Goal: Download file/media

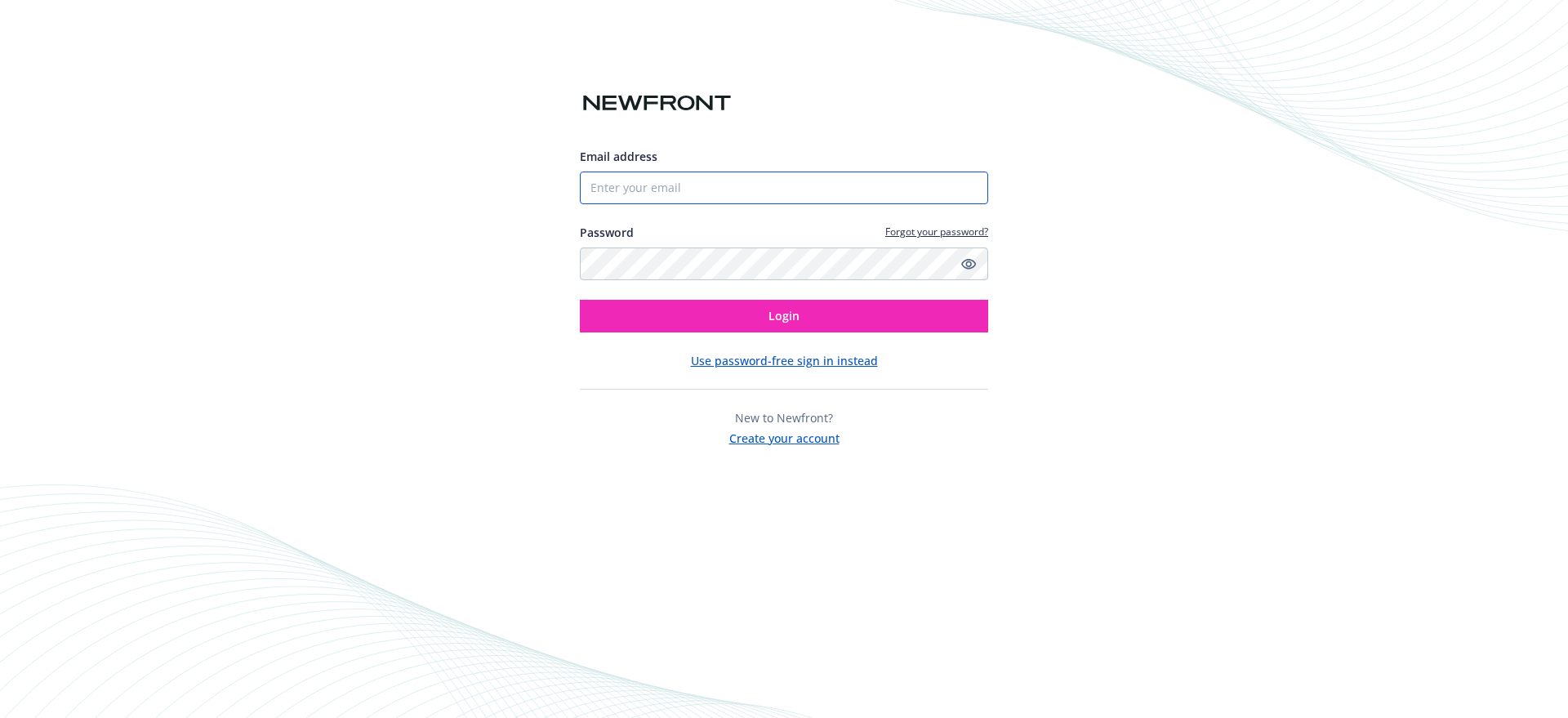
click at [656, 202] on input "Email address" at bounding box center [784, 187] width 408 height 33
click at [655, 189] on input "Email address" at bounding box center [784, 187] width 408 height 33
type input "[PERSON_NAME][EMAIL_ADDRESS][DOMAIN_NAME]"
click at [580, 300] on button "Login" at bounding box center [784, 316] width 408 height 33
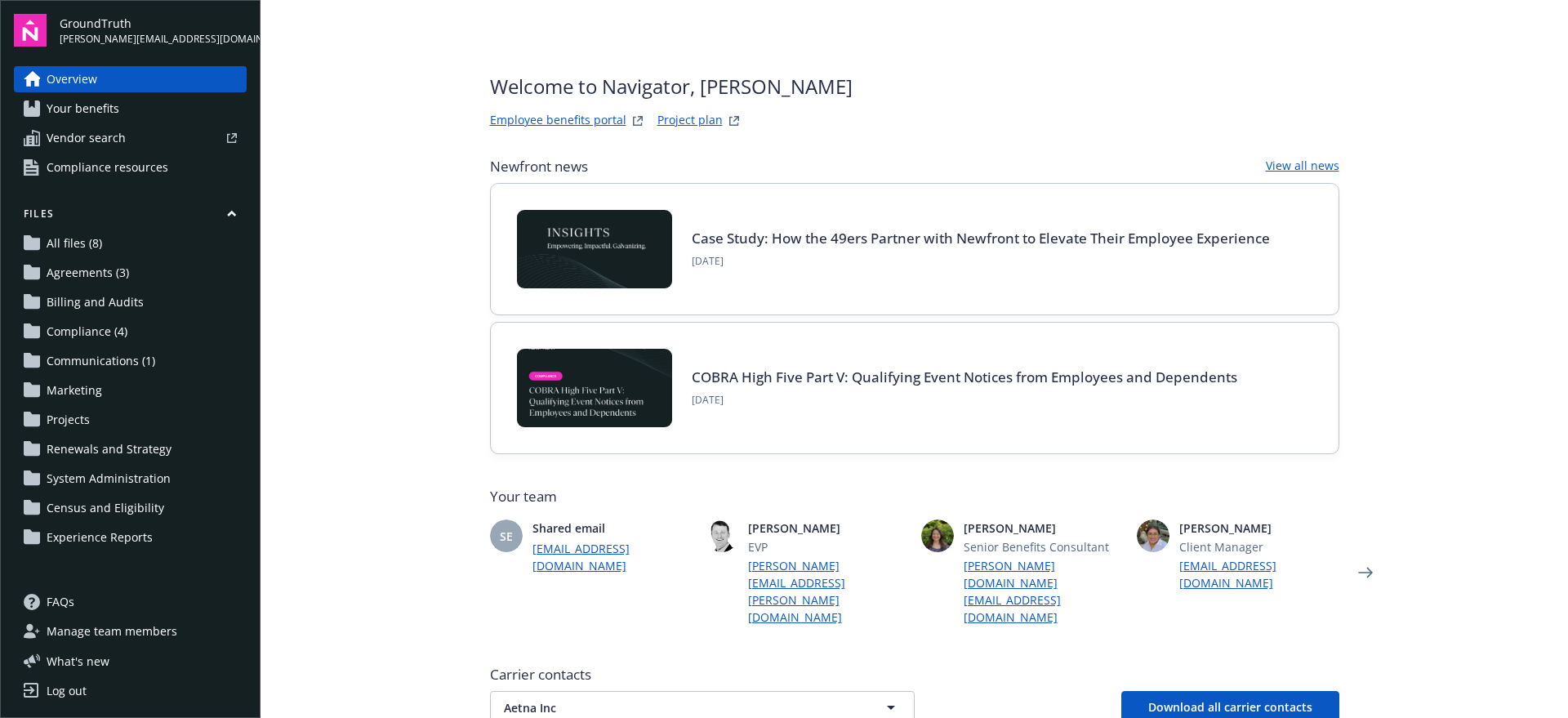
click at [120, 140] on span "Vendor search" at bounding box center [86, 138] width 79 height 26
click at [105, 110] on span "Your benefits" at bounding box center [82, 108] width 73 height 26
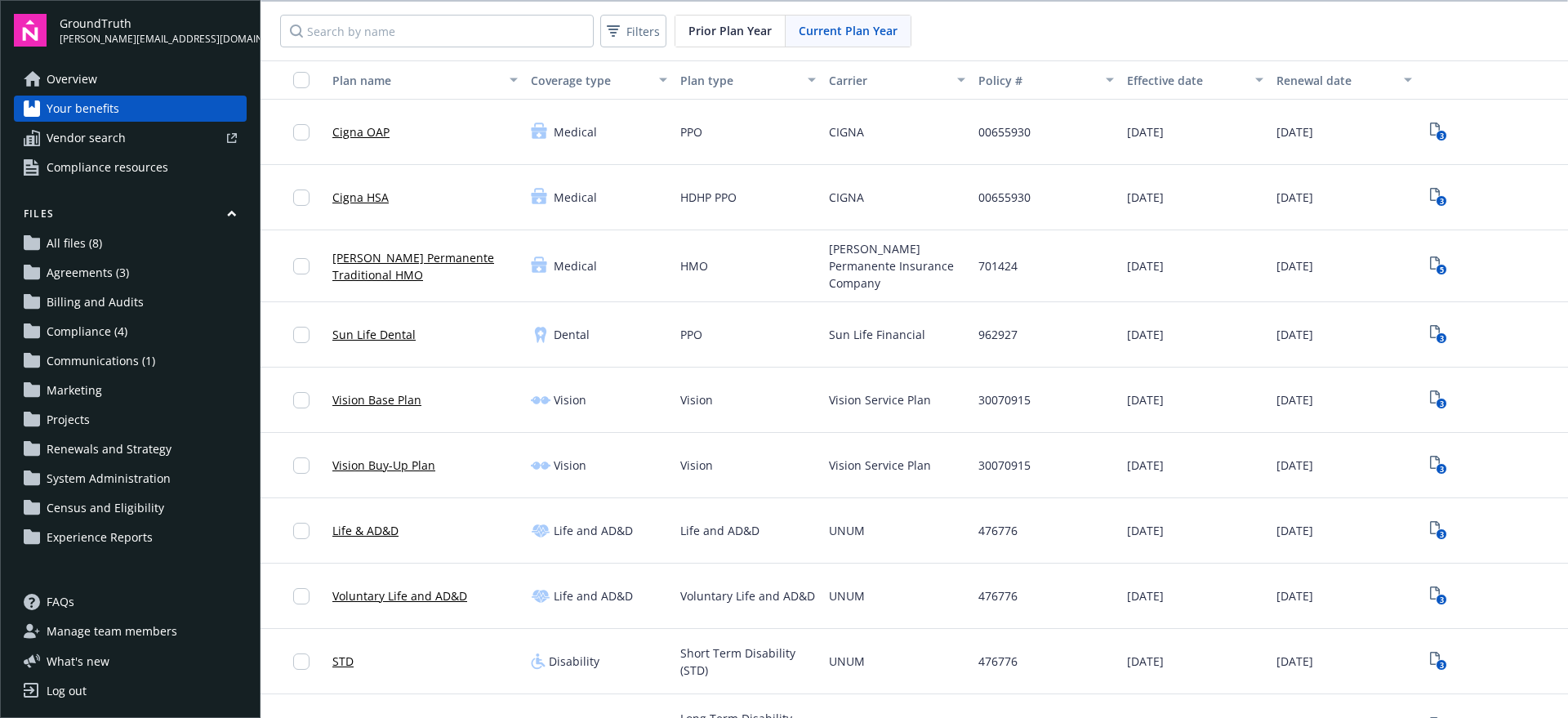
scroll to position [102, 0]
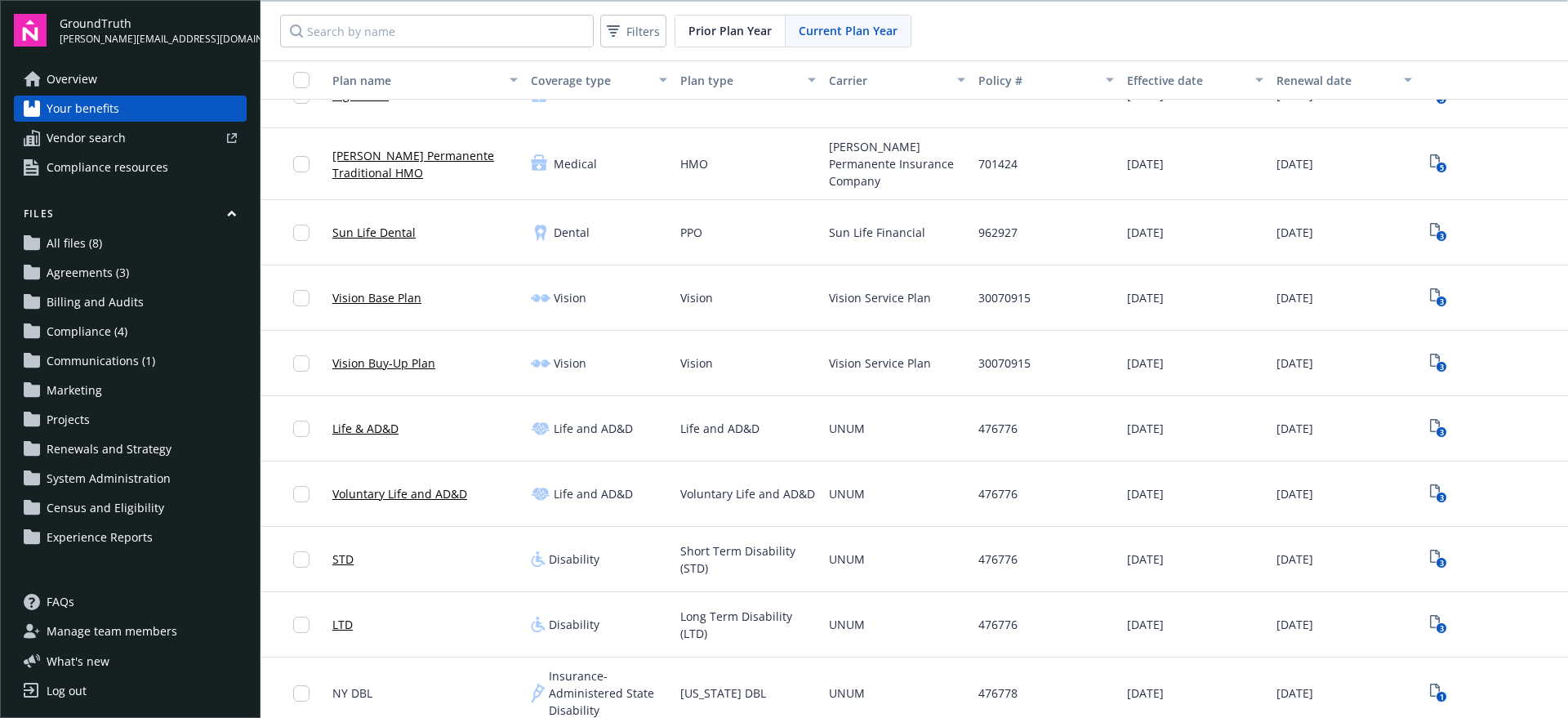
click at [138, 79] on link "Overview" at bounding box center [130, 79] width 233 height 26
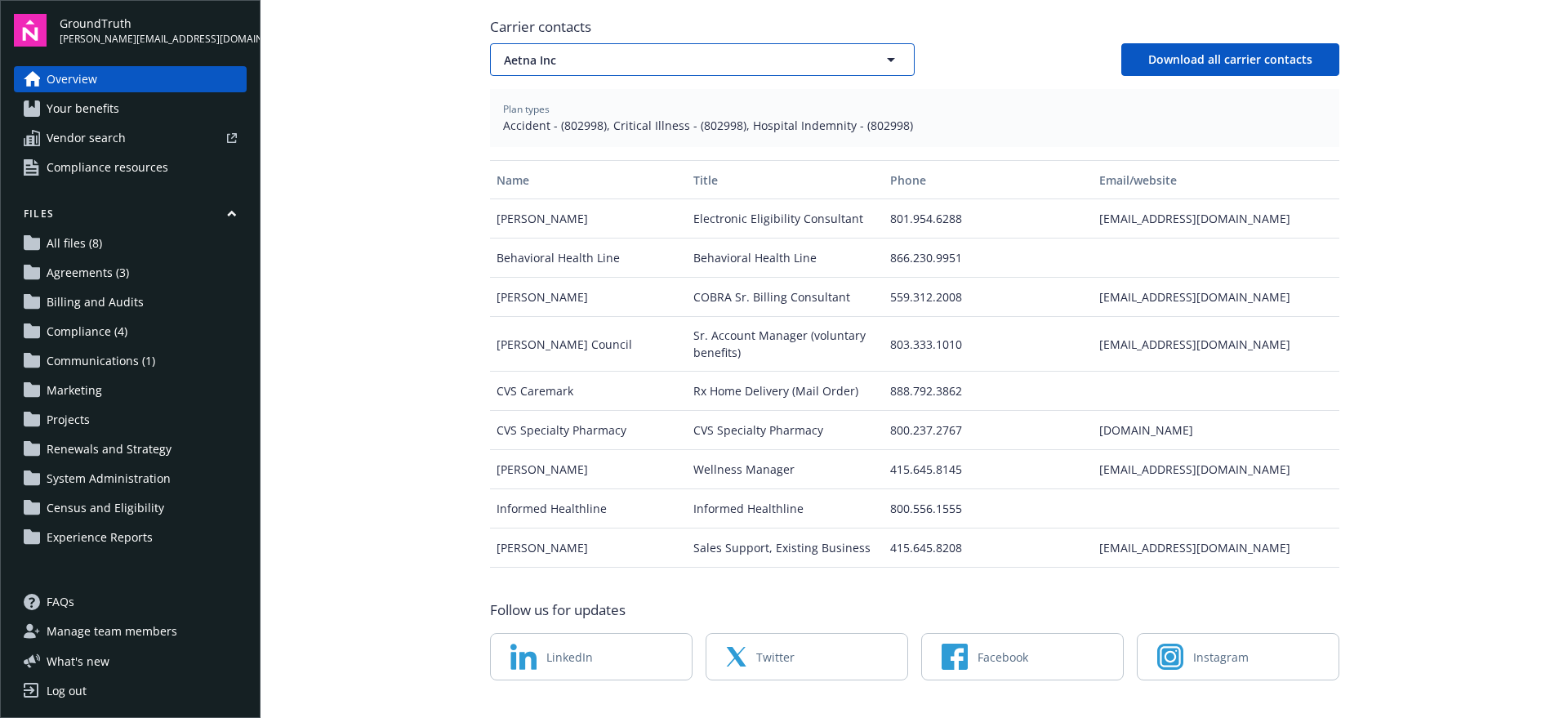
click at [596, 51] on span "Aetna Inc" at bounding box center [673, 60] width 340 height 17
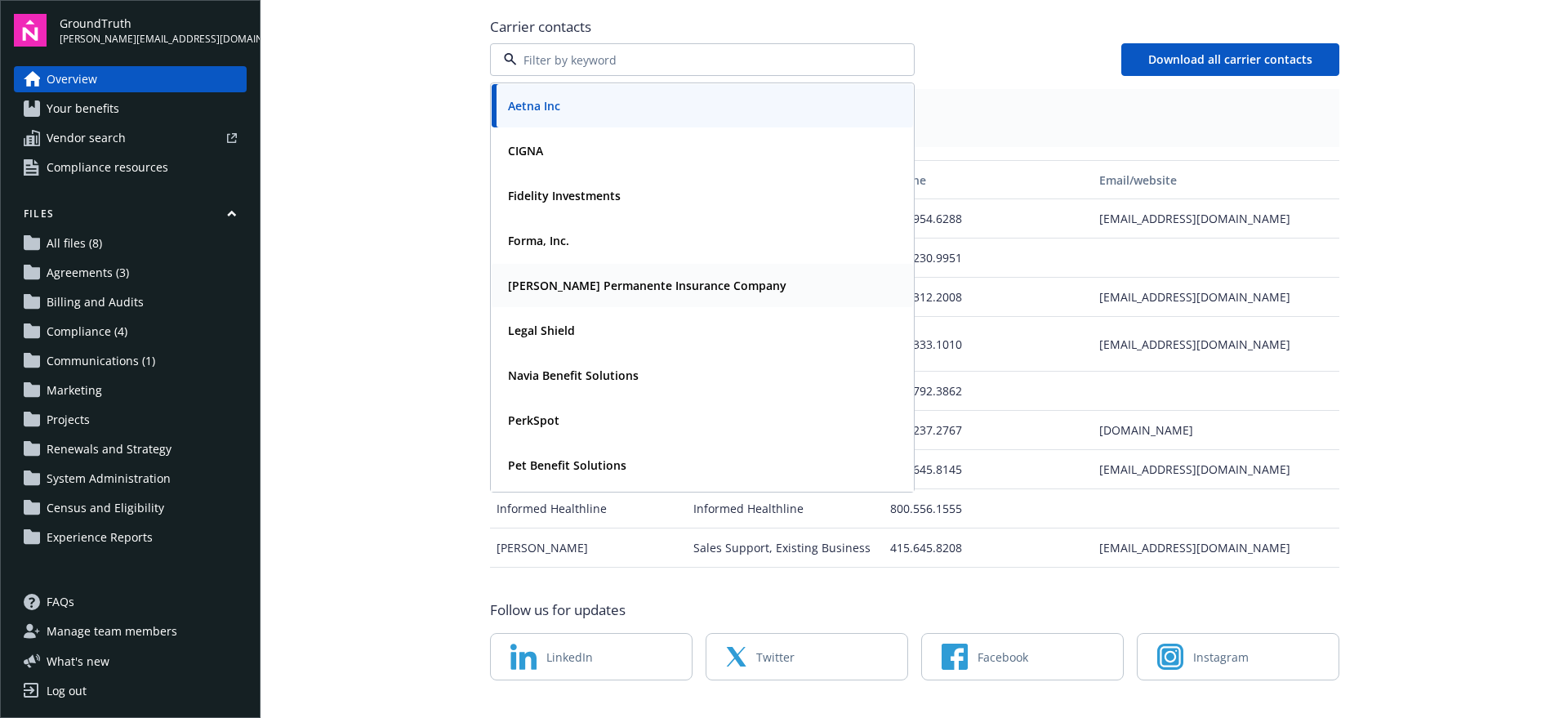
scroll to position [131, 0]
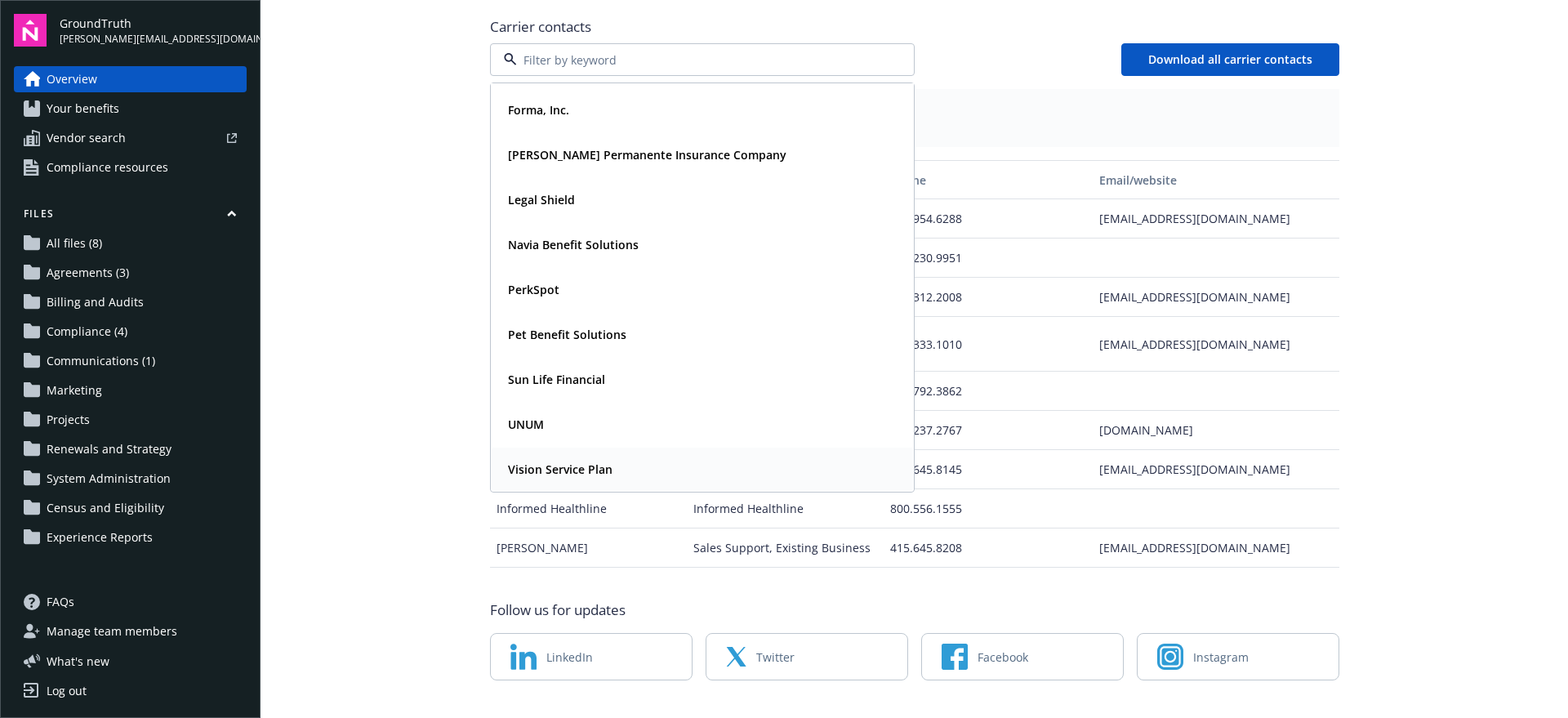
click at [581, 462] on strong "Vision Service Plan" at bounding box center [560, 469] width 105 height 15
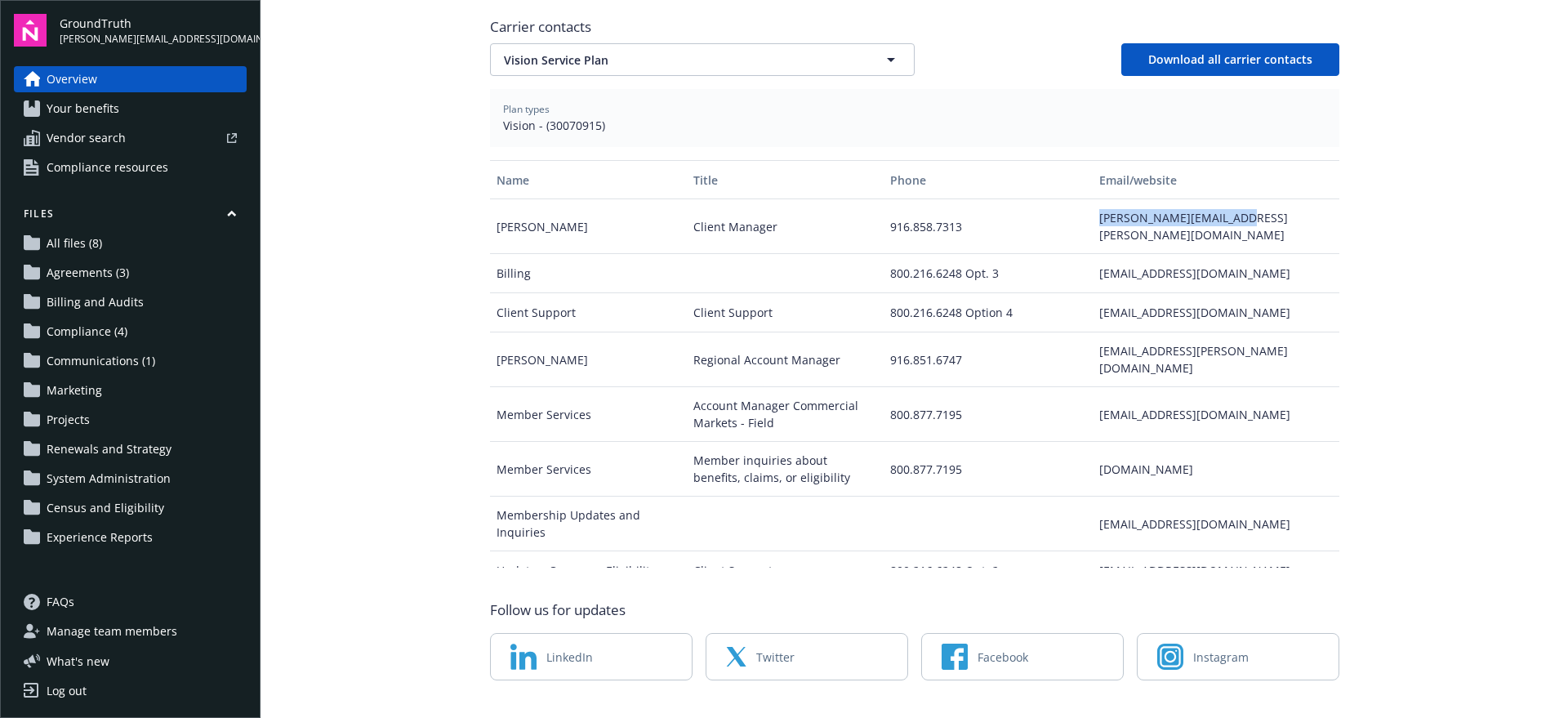
drag, startPoint x: 1090, startPoint y: 183, endPoint x: 1235, endPoint y: 181, distance: 145.0
click at [1235, 199] on div "angela.habblett@vsp.com" at bounding box center [1215, 226] width 246 height 55
copy div "angela.habblett@vsp.com"
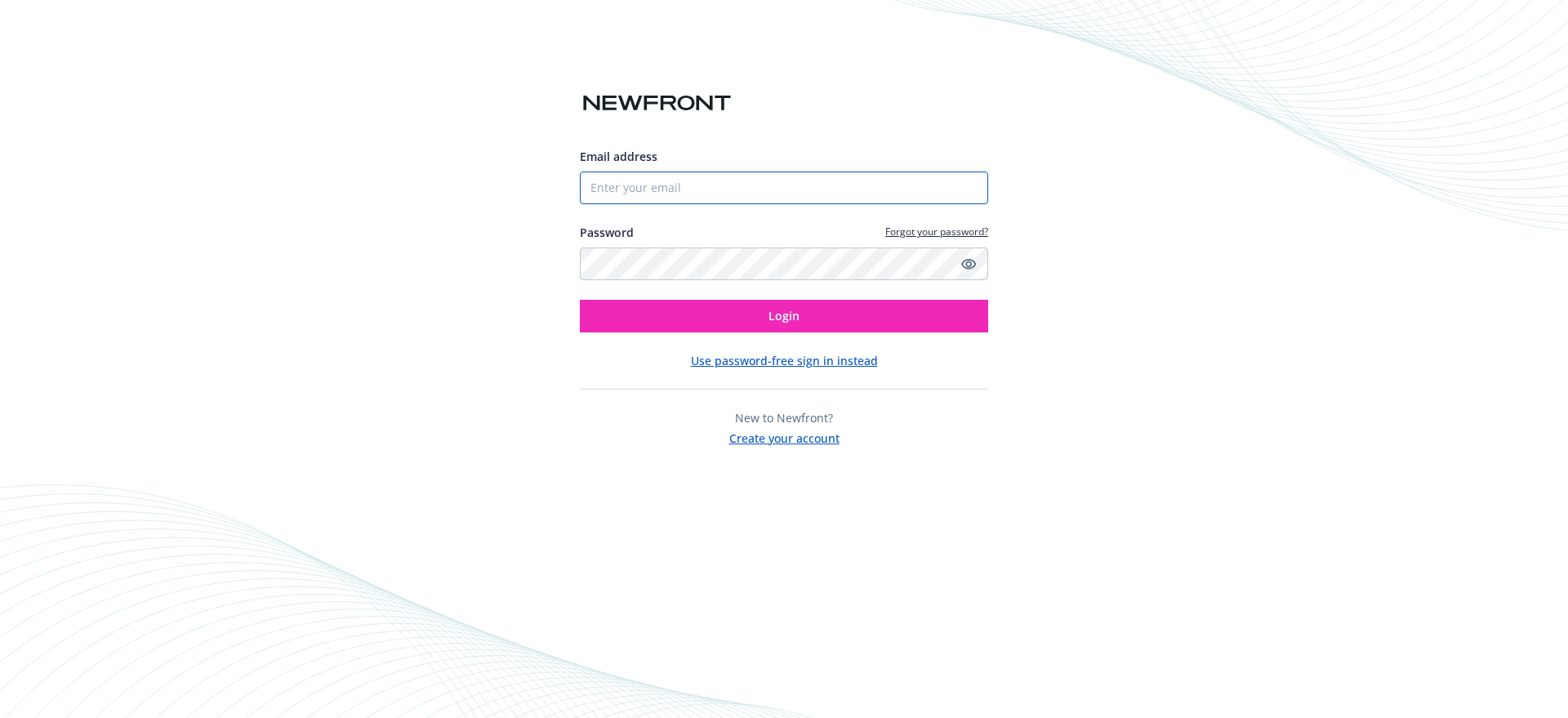
click at [745, 189] on input "Email address" at bounding box center [784, 187] width 408 height 33
type input "[PERSON_NAME][EMAIL_ADDRESS][DOMAIN_NAME]"
click at [580, 300] on button "Login" at bounding box center [784, 316] width 408 height 33
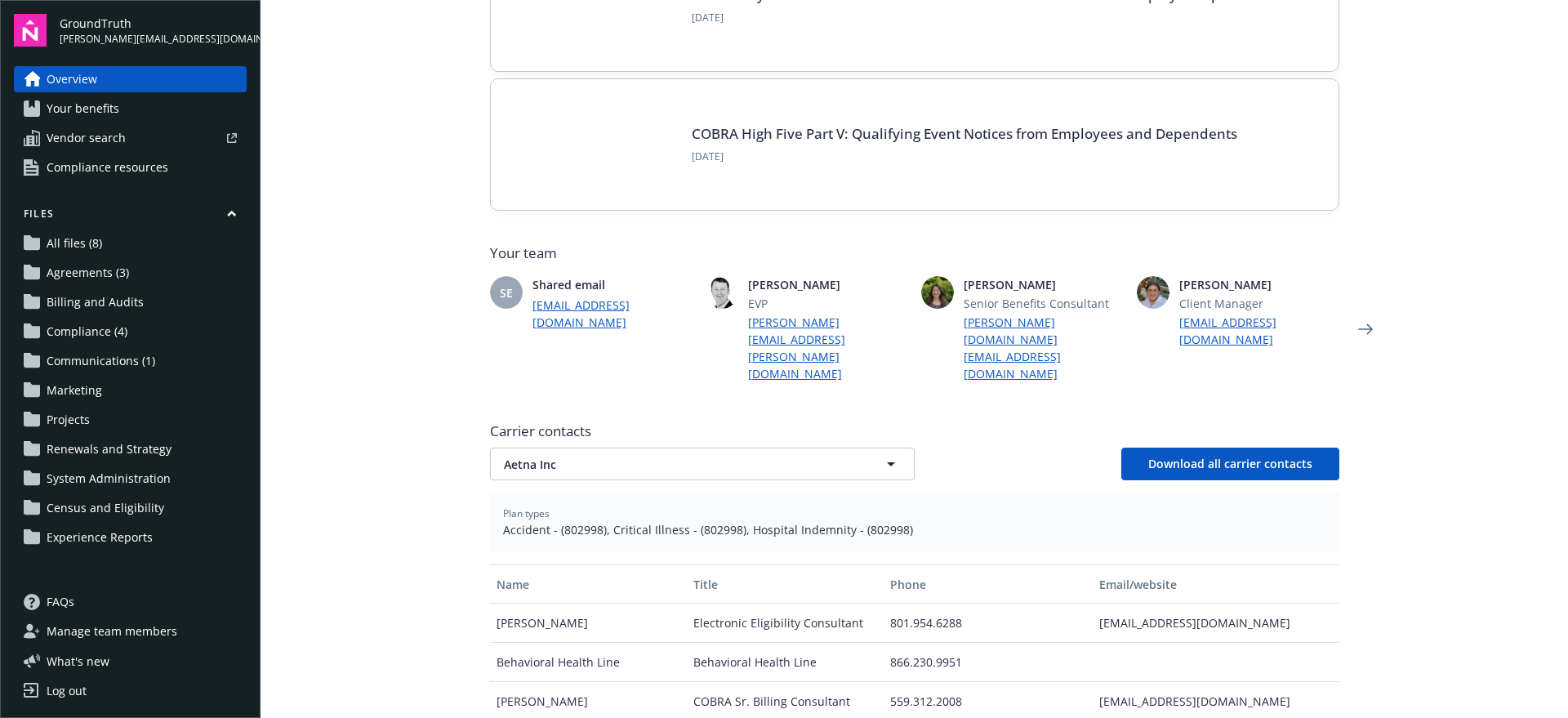
scroll to position [647, 0]
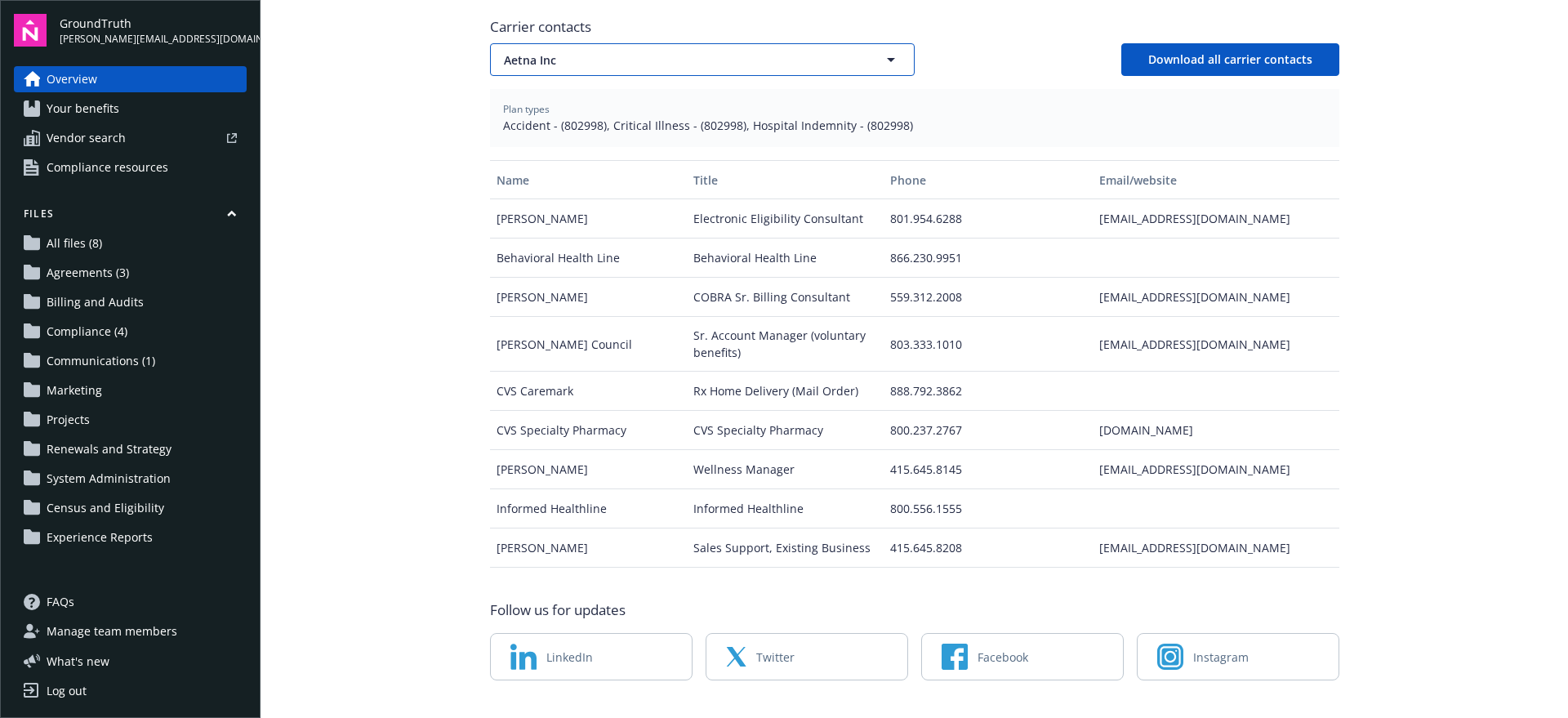
click at [689, 51] on span "Aetna Inc" at bounding box center [673, 60] width 340 height 17
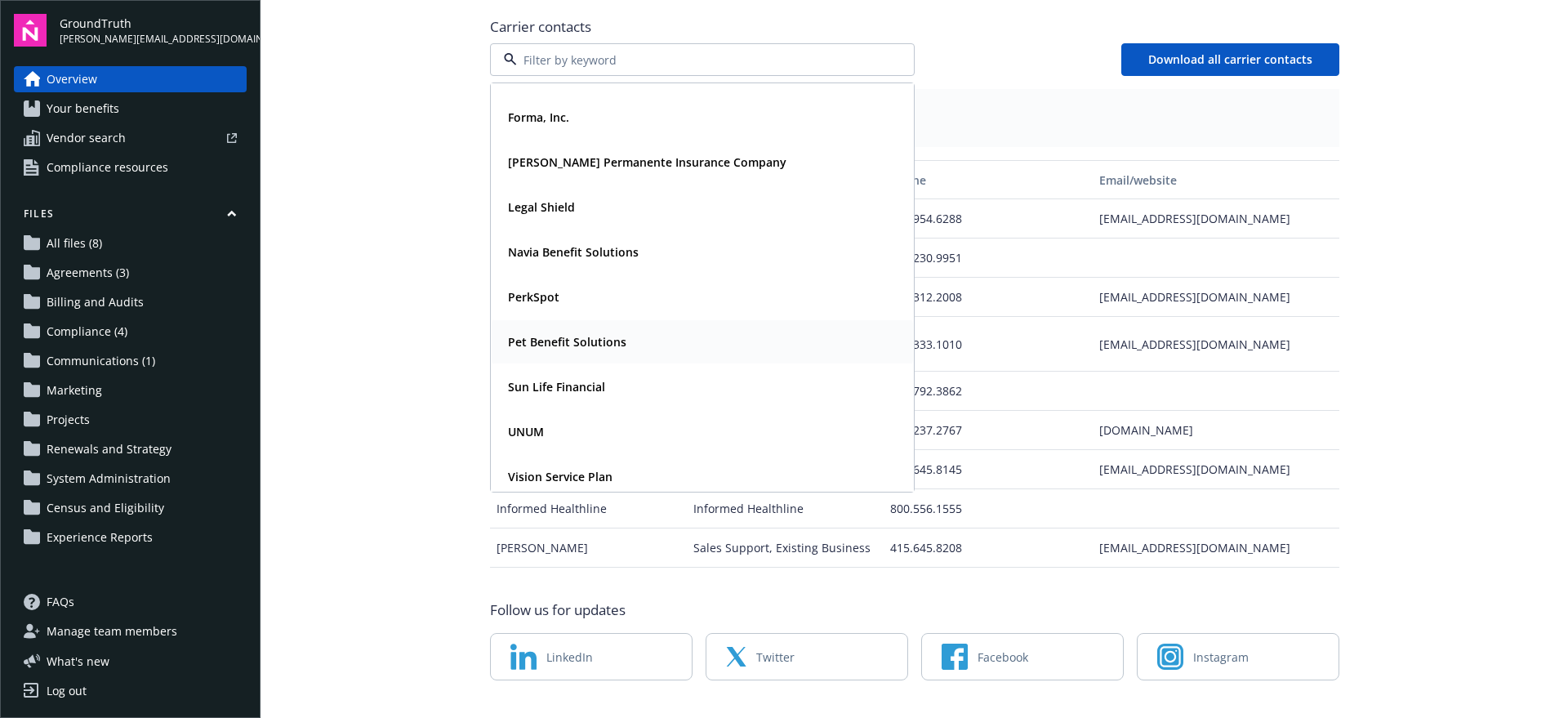
scroll to position [131, 0]
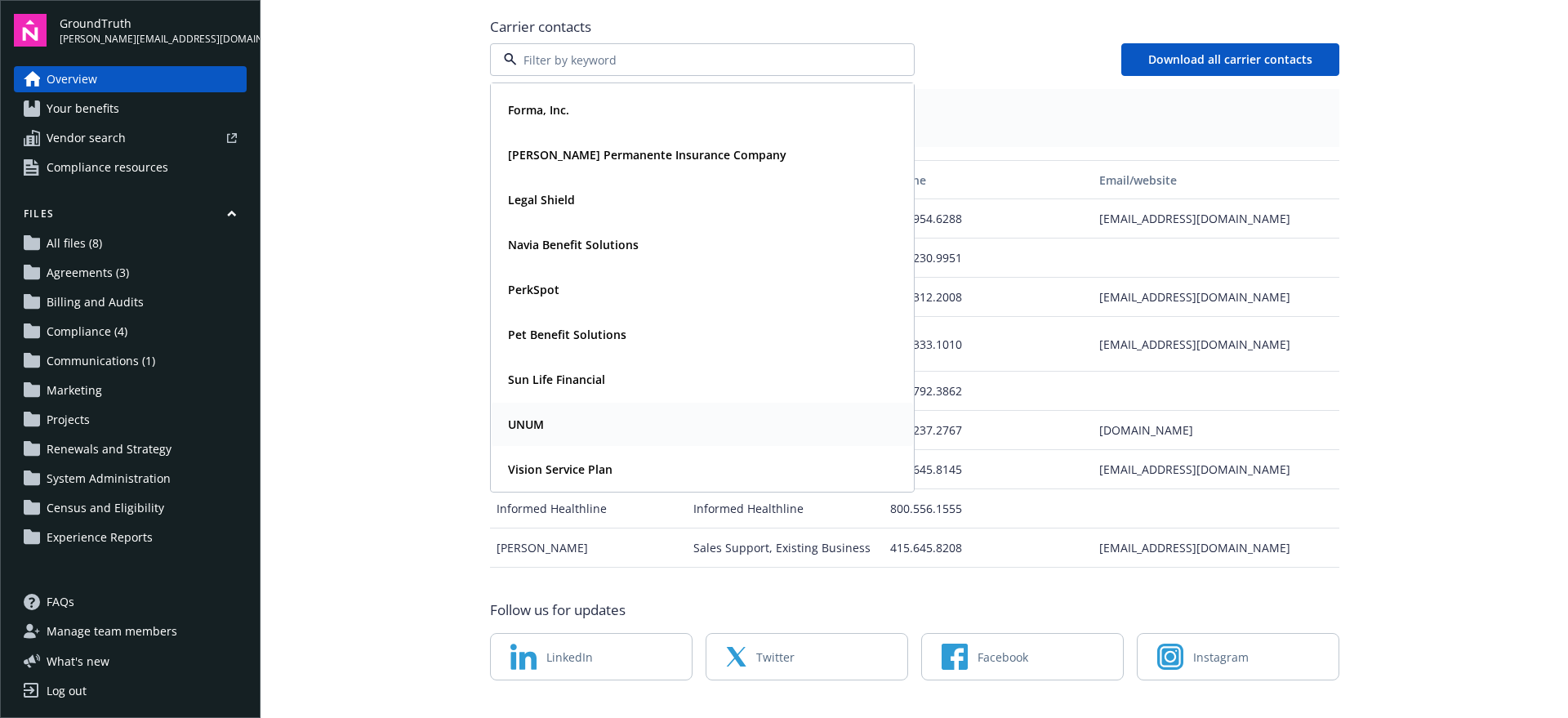
click at [556, 412] on div "UNUM" at bounding box center [702, 424] width 402 height 24
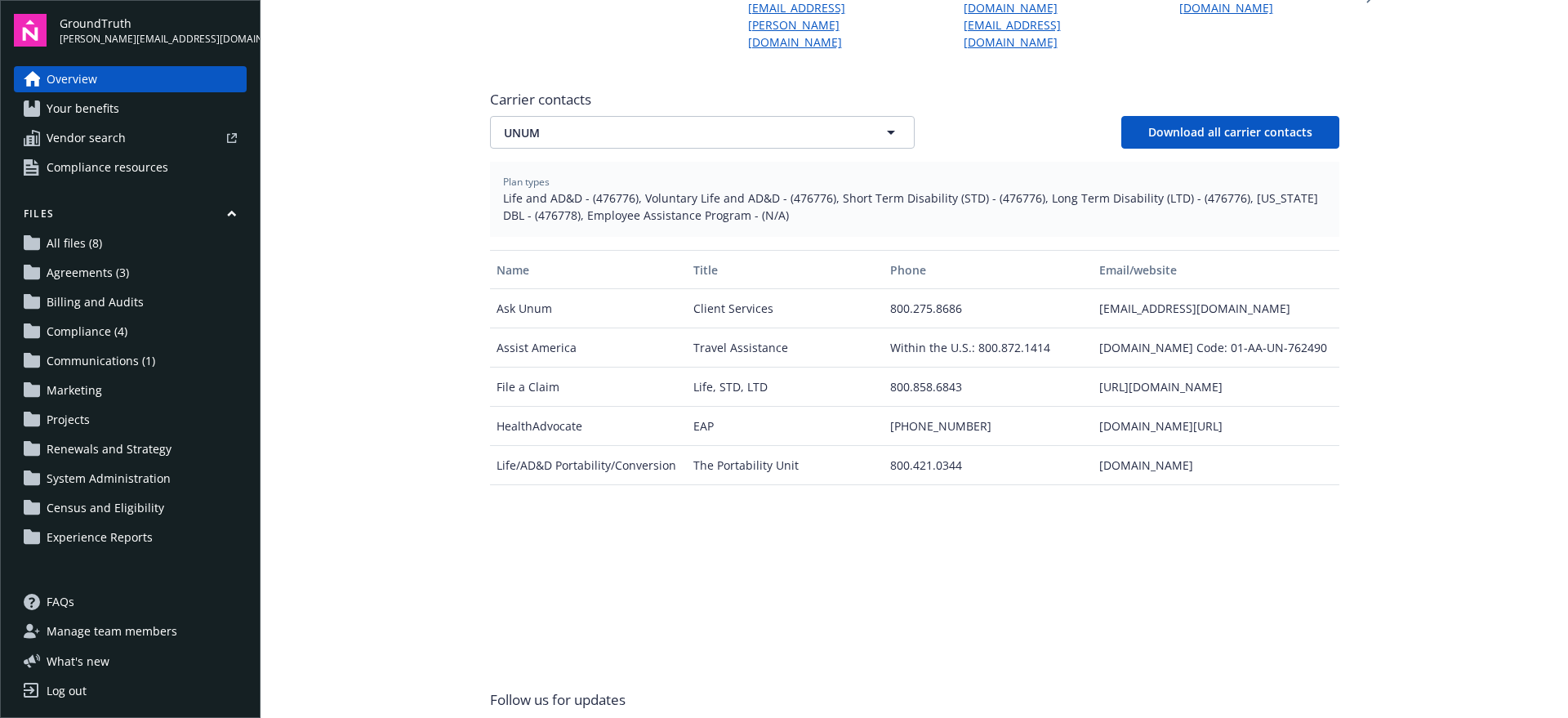
scroll to position [546, 0]
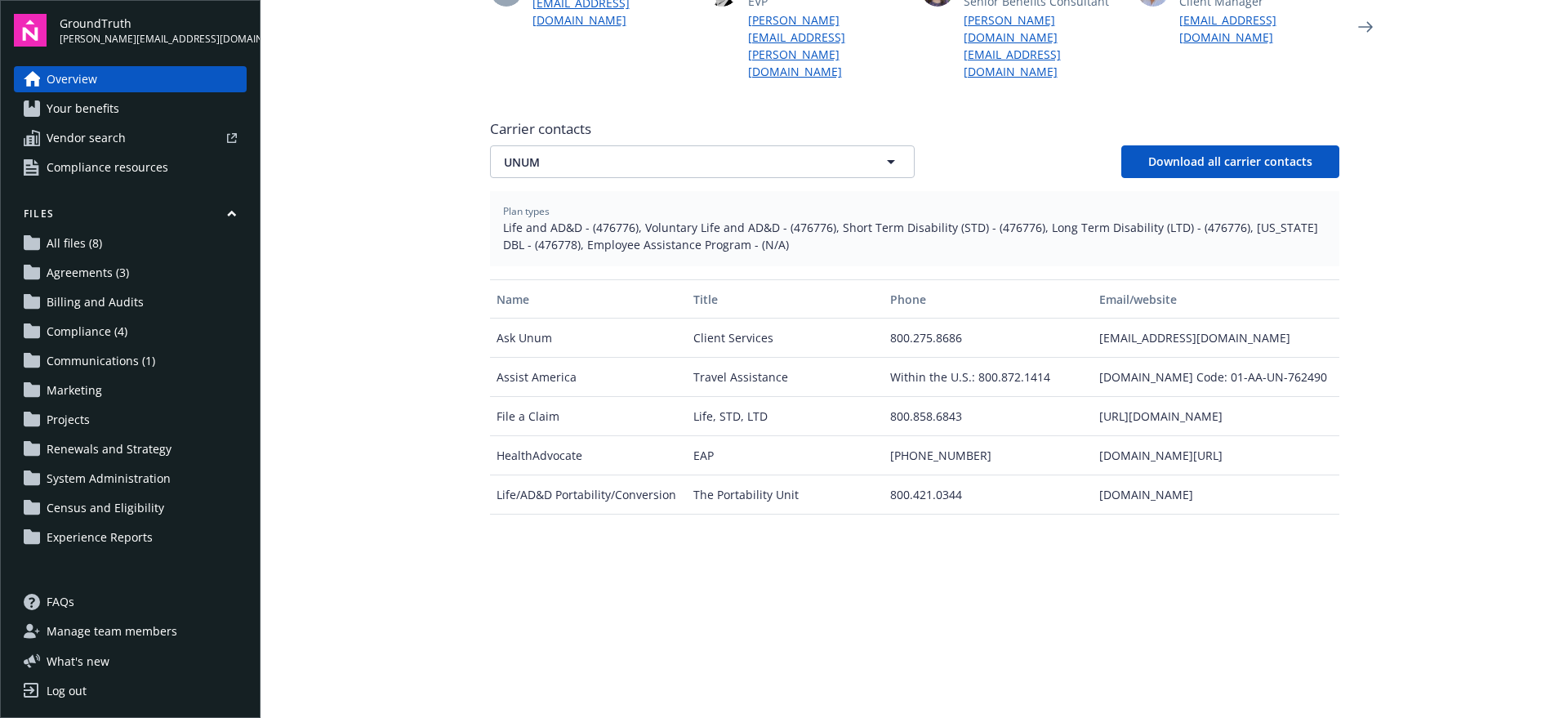
click at [138, 104] on link "Your benefits" at bounding box center [130, 108] width 233 height 26
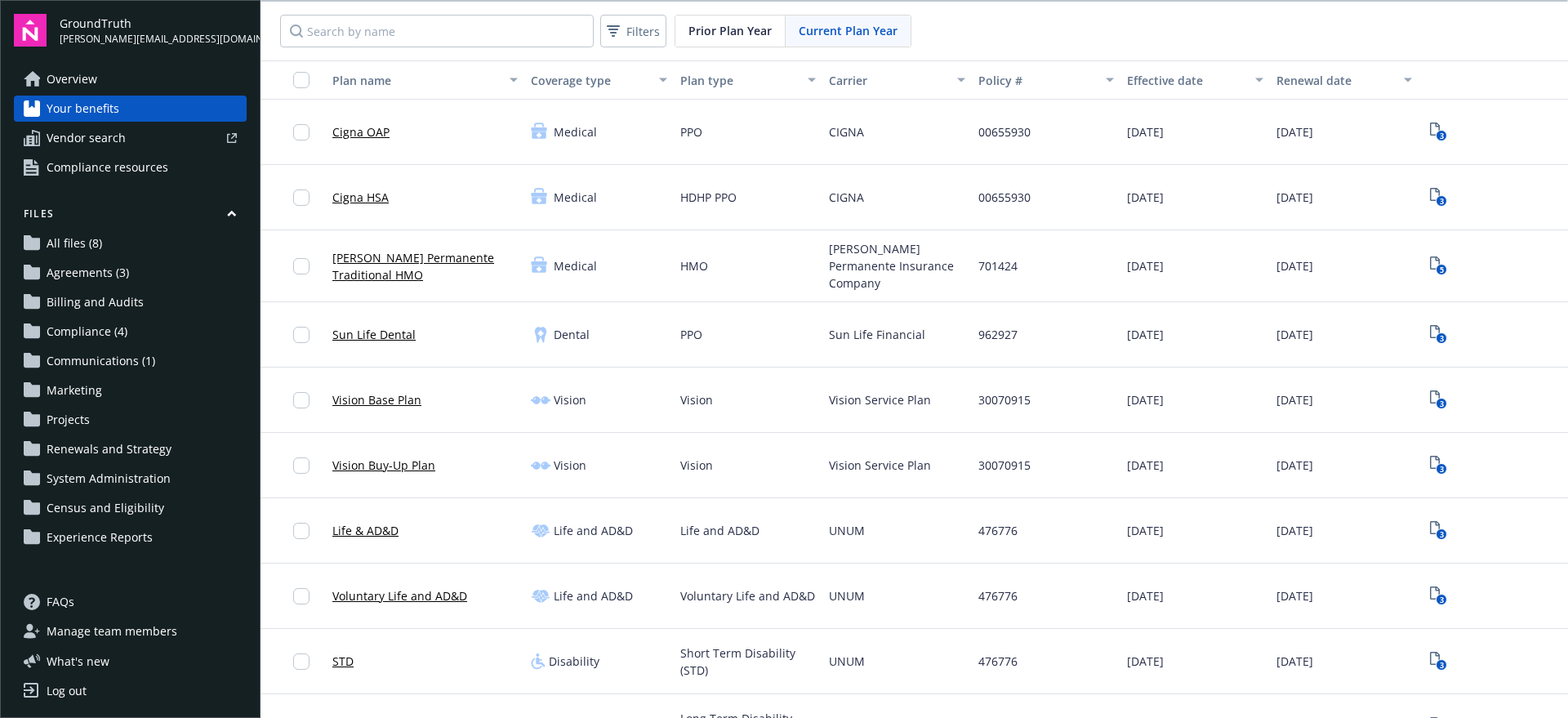
click at [105, 275] on span "Agreements (3)" at bounding box center [87, 272] width 82 height 26
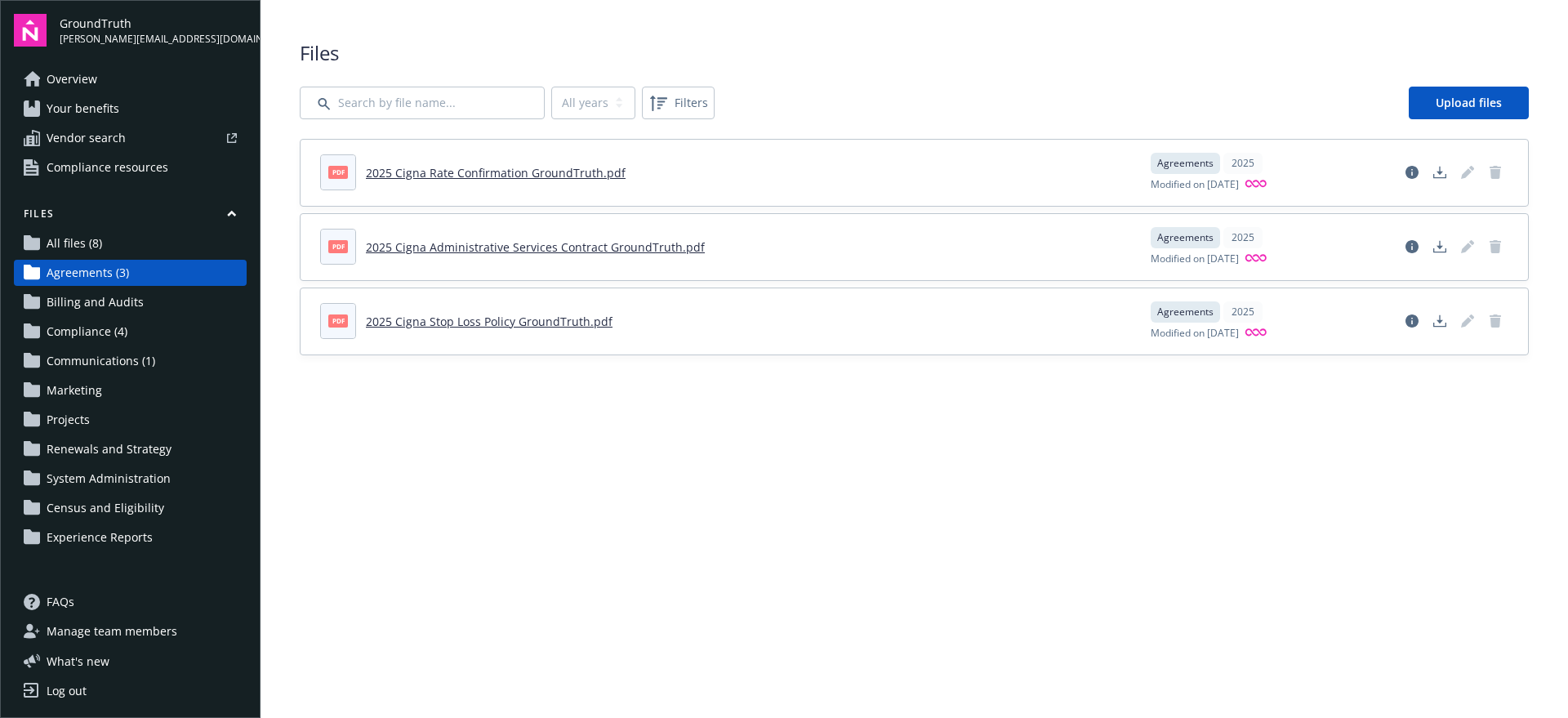
click at [46, 239] on span "All files (8)" at bounding box center [74, 243] width 55 height 26
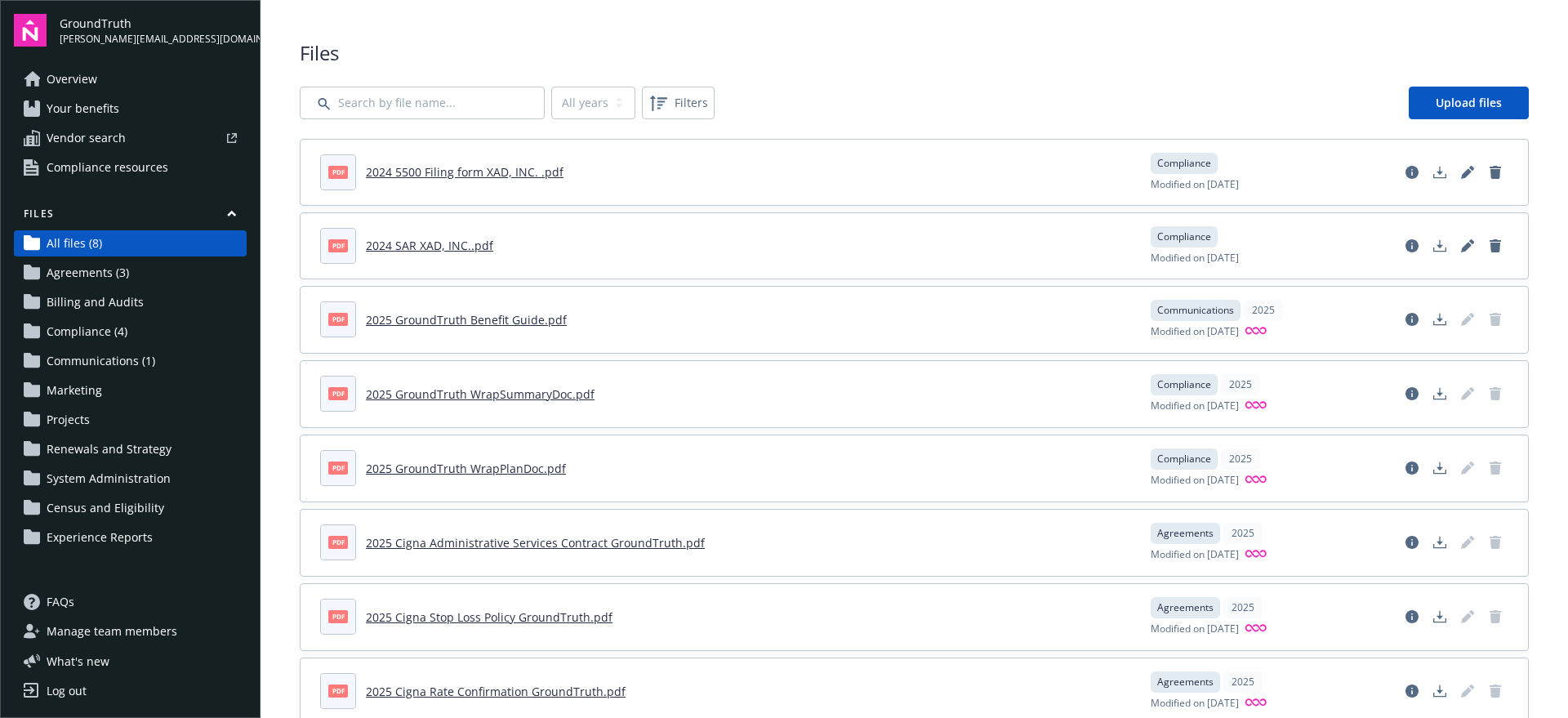
scroll to position [46, 0]
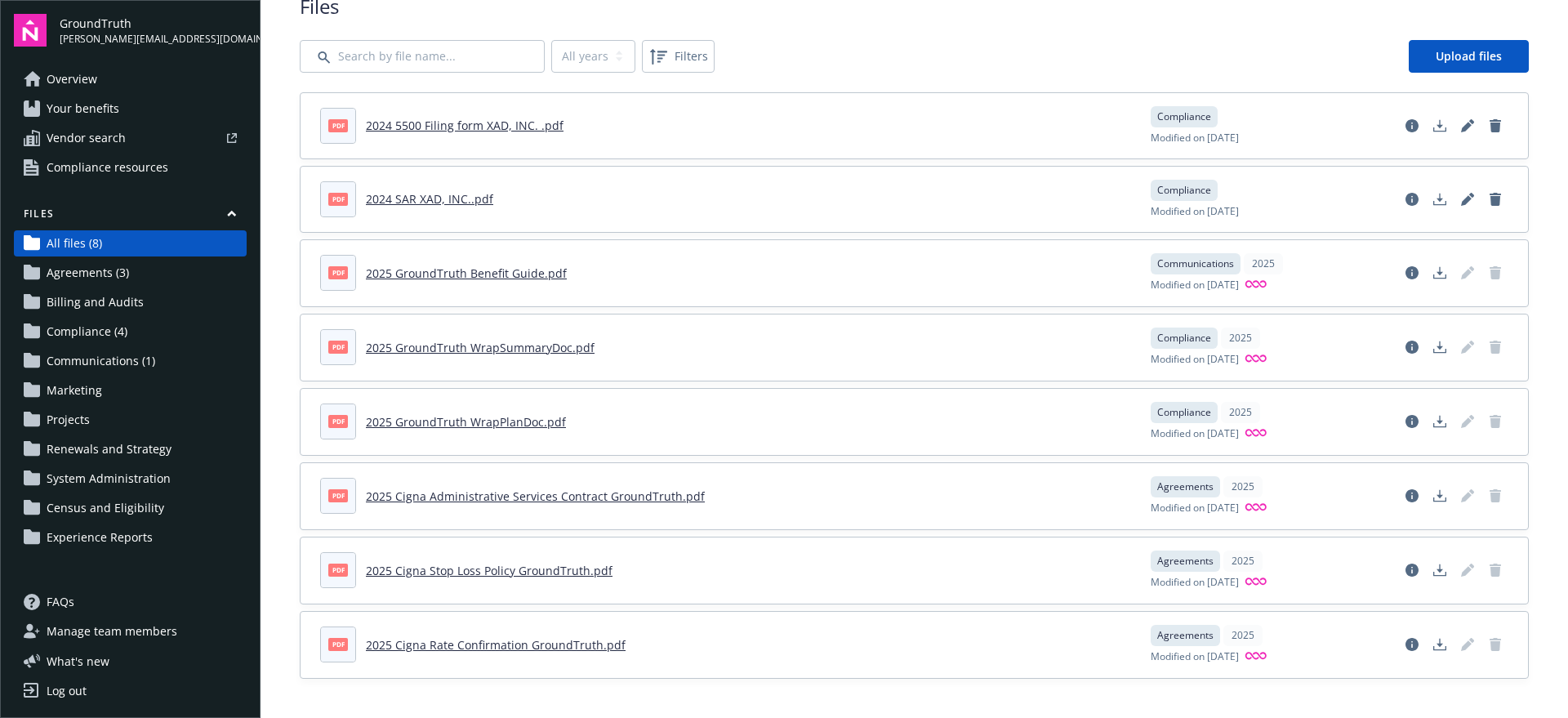
click at [86, 134] on span "Vendor search" at bounding box center [86, 138] width 79 height 26
click at [153, 111] on link "Your benefits" at bounding box center [130, 108] width 233 height 26
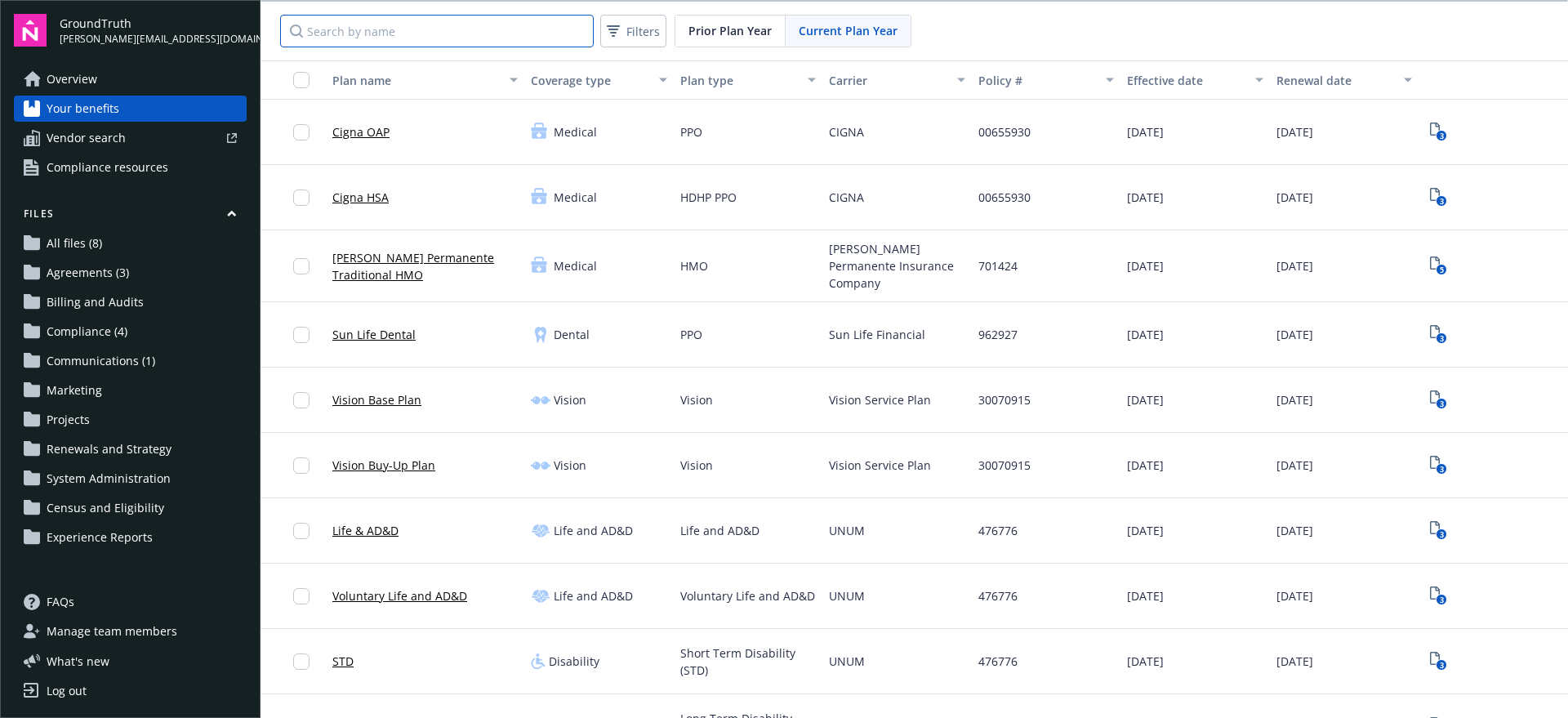
click at [460, 28] on input "Search by name" at bounding box center [437, 31] width 314 height 33
type input "unum"
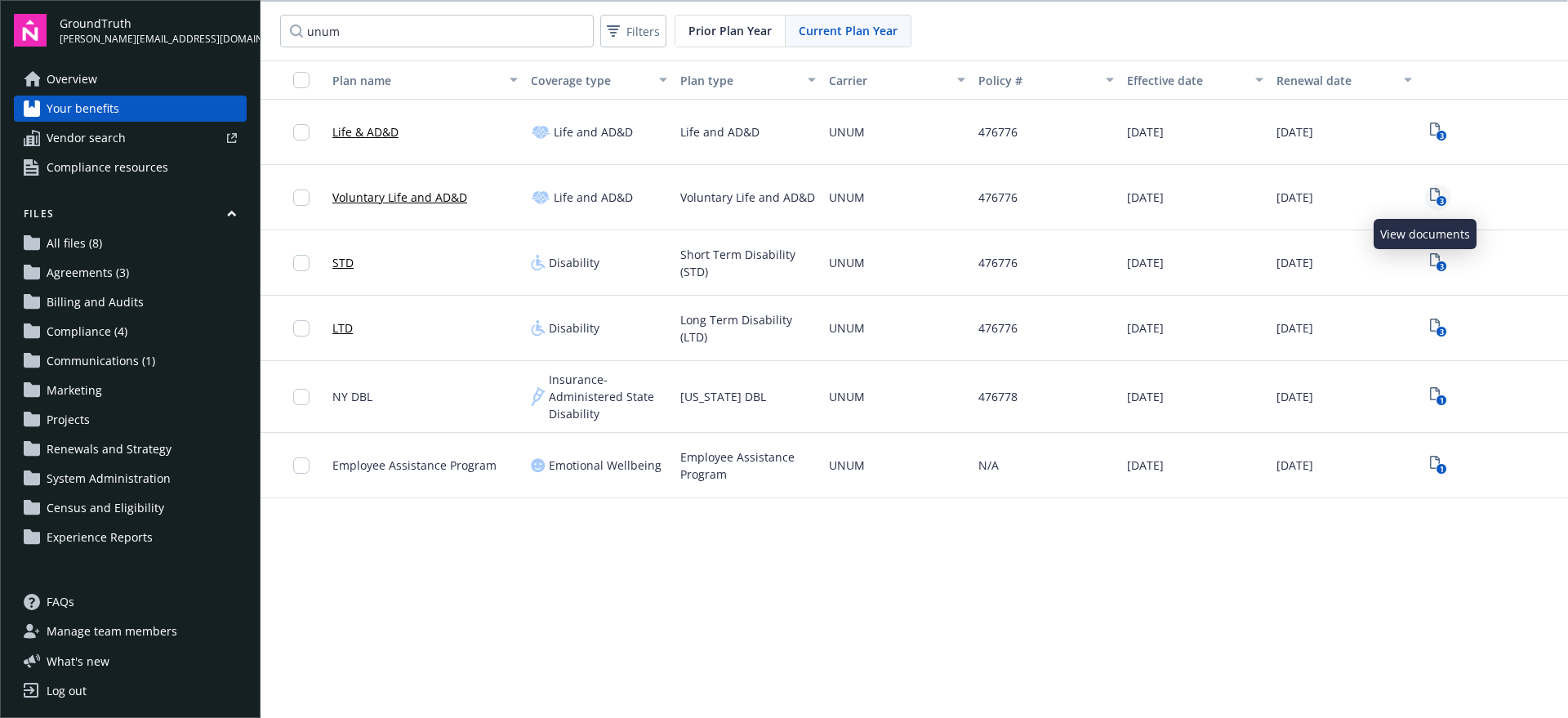
click at [1429, 191] on icon "3" at bounding box center [1438, 197] width 17 height 18
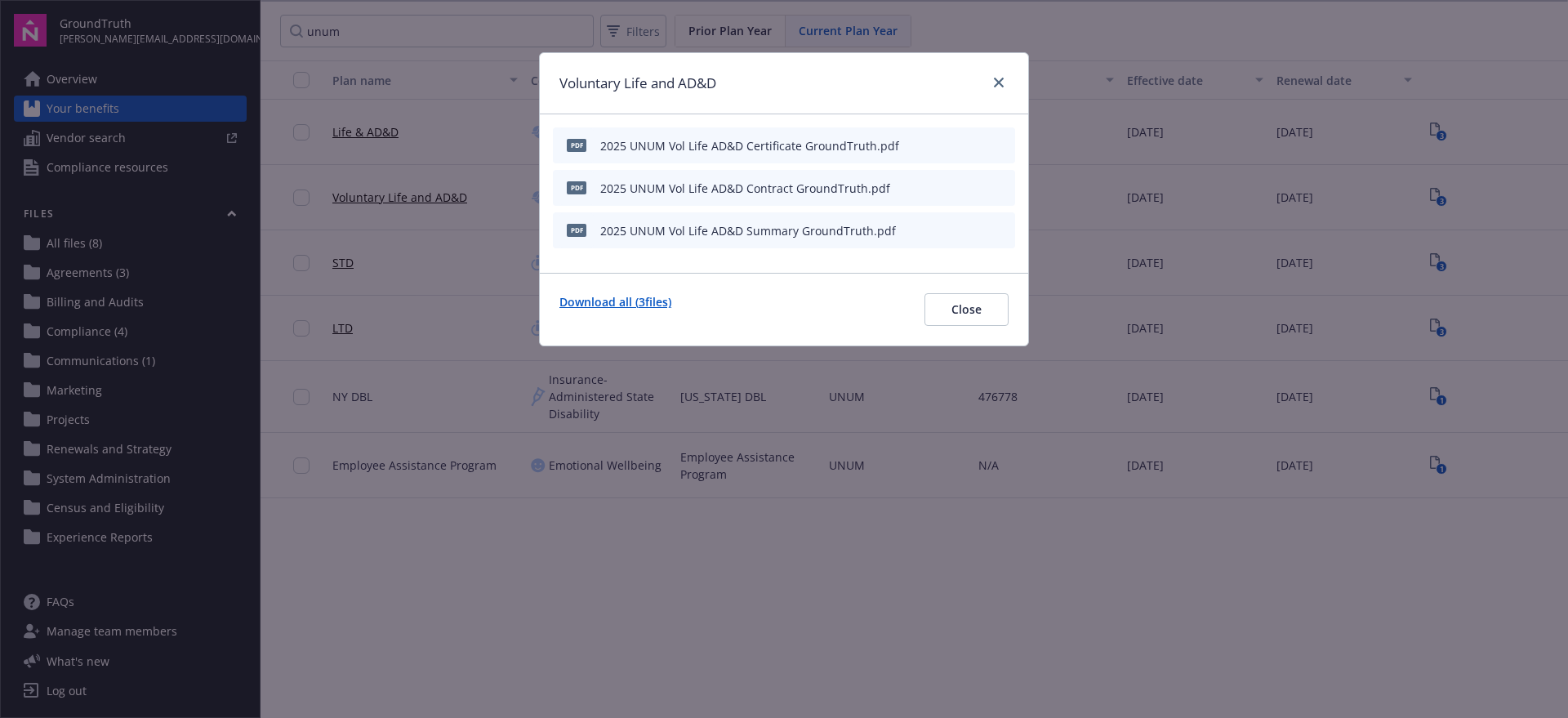
click at [609, 297] on link "Download all ( 3 files)" at bounding box center [614, 309] width 112 height 33
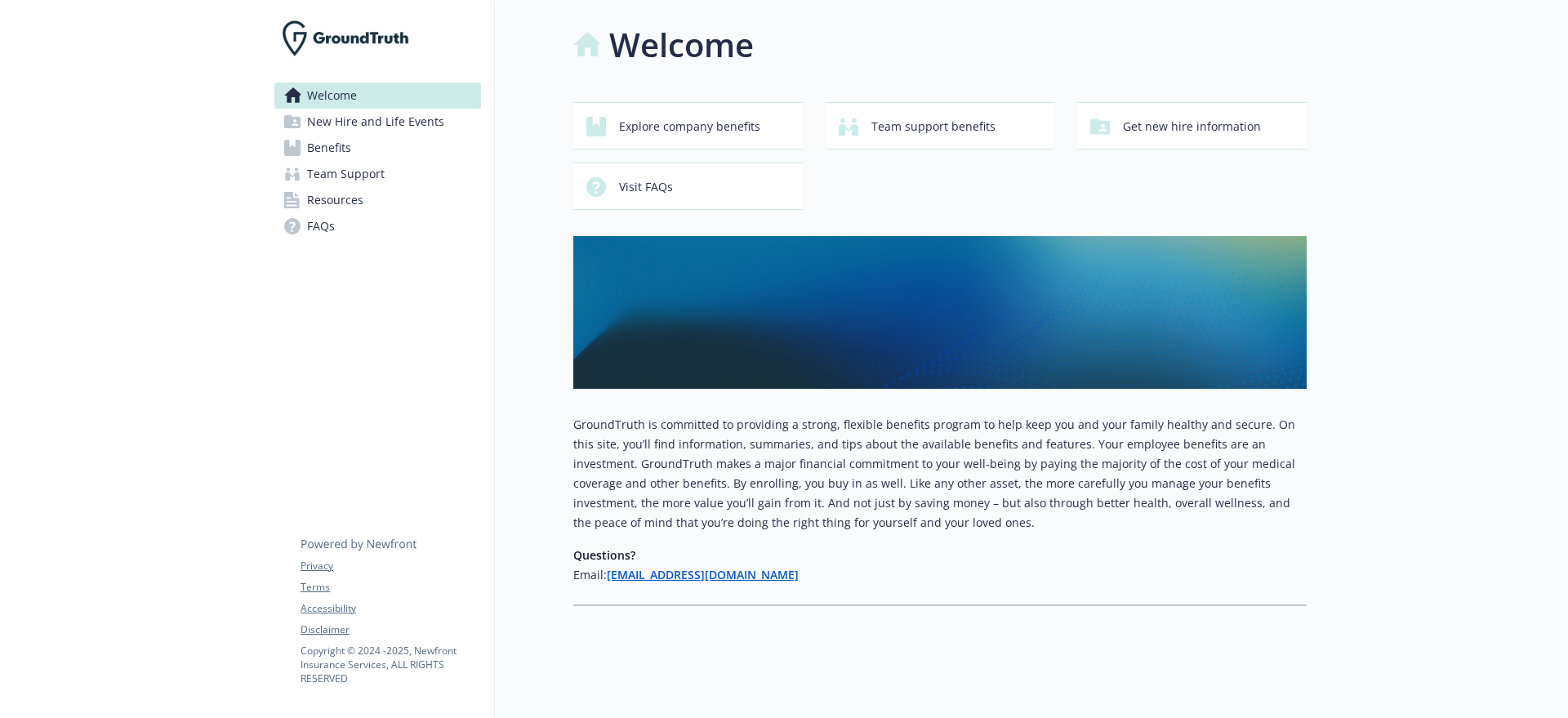
click at [329, 151] on span "Benefits" at bounding box center [329, 147] width 44 height 26
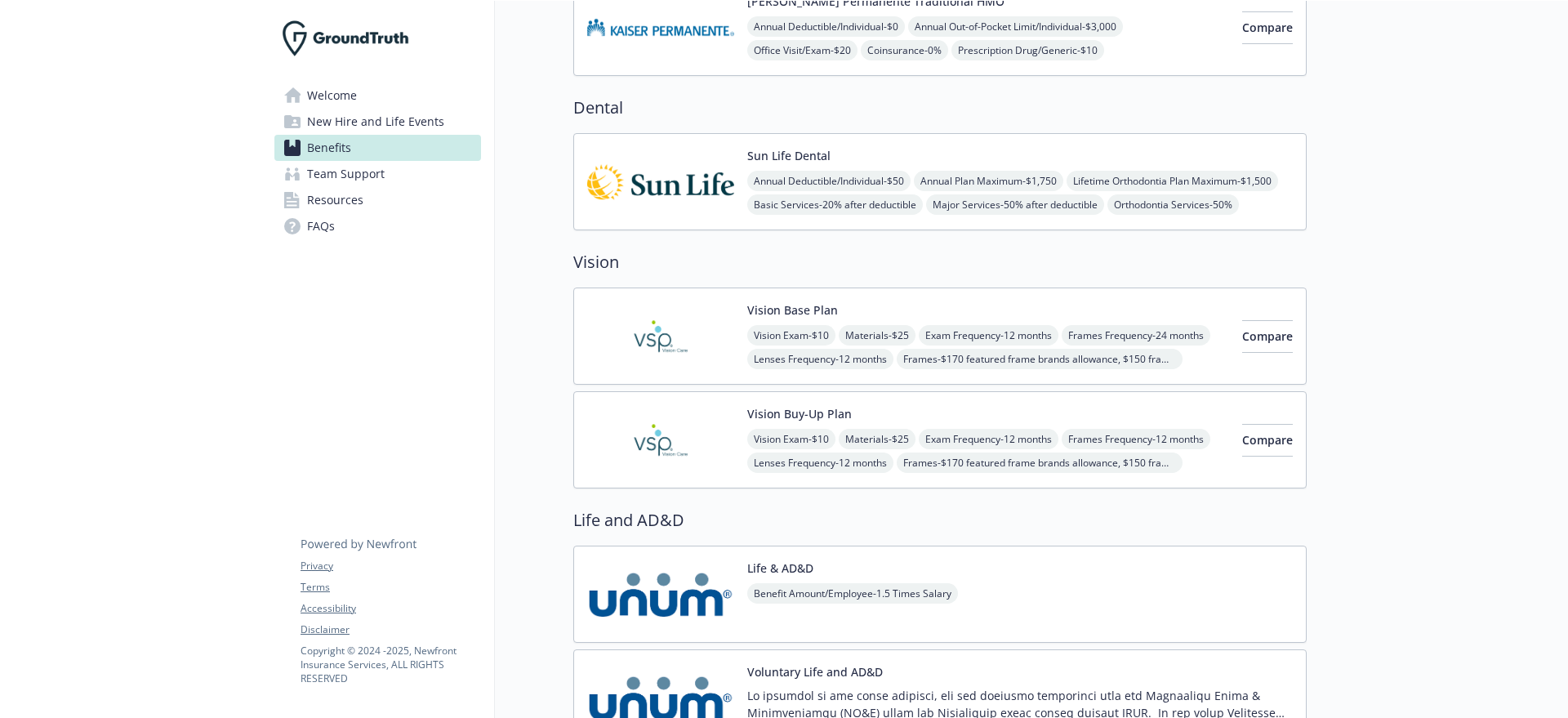
scroll to position [1021, 0]
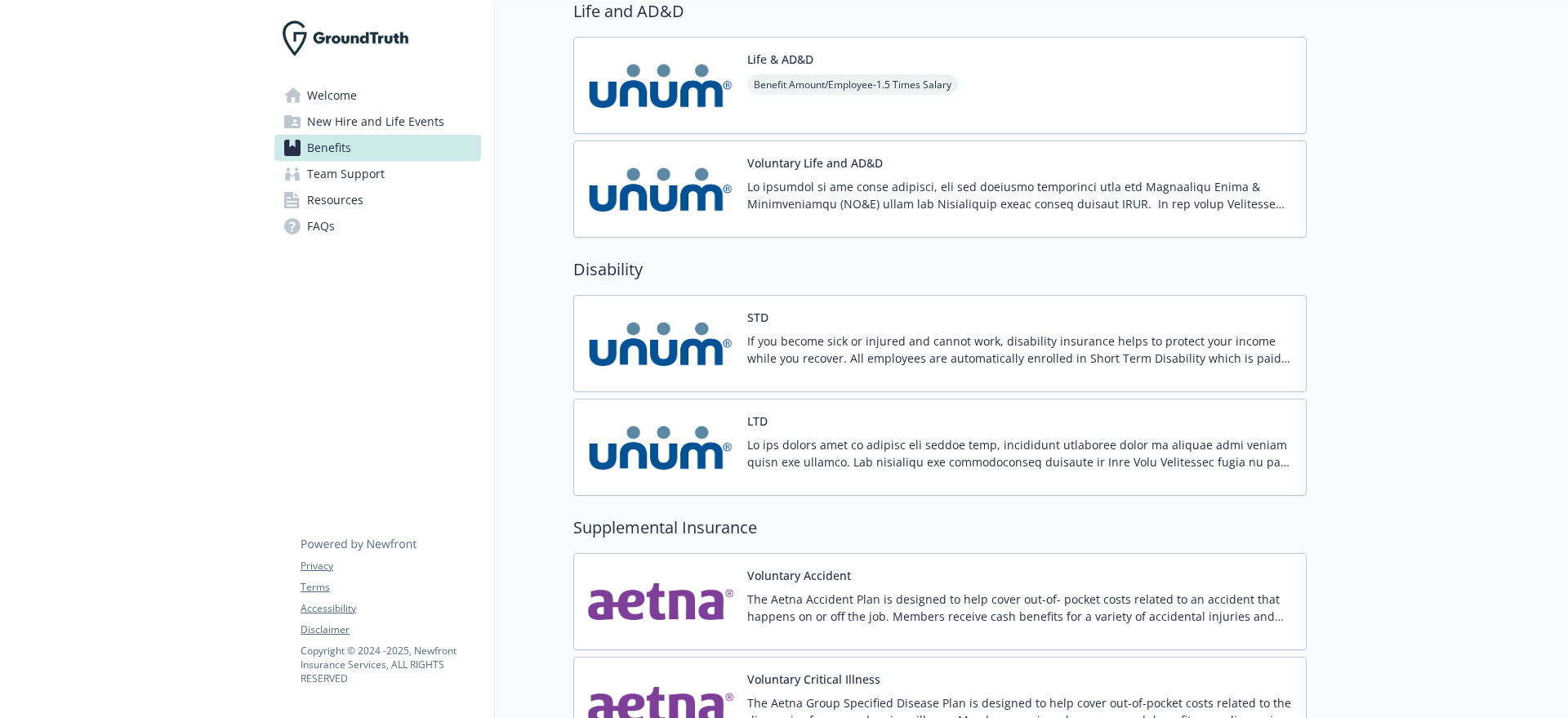
click at [672, 181] on img at bounding box center [660, 189] width 147 height 70
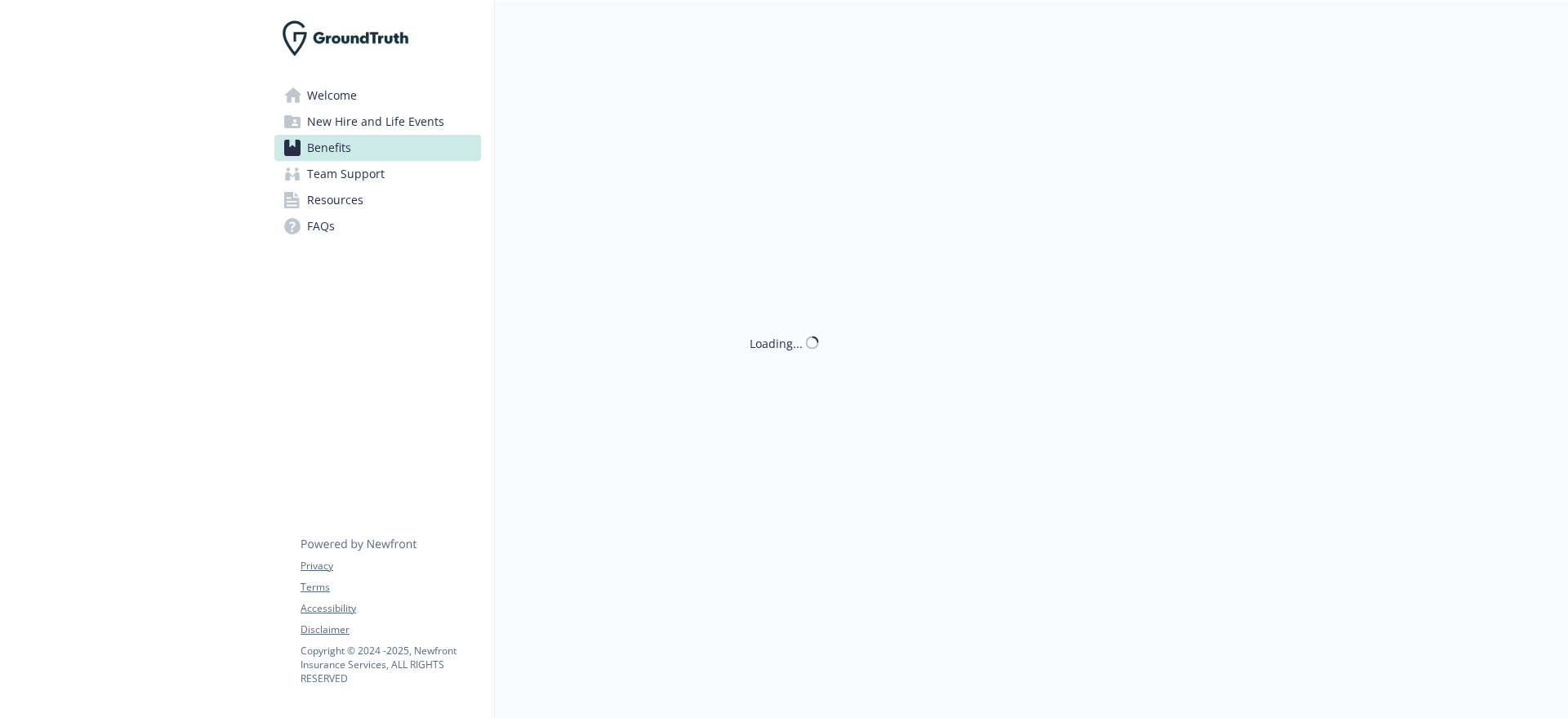
scroll to position [919, 0]
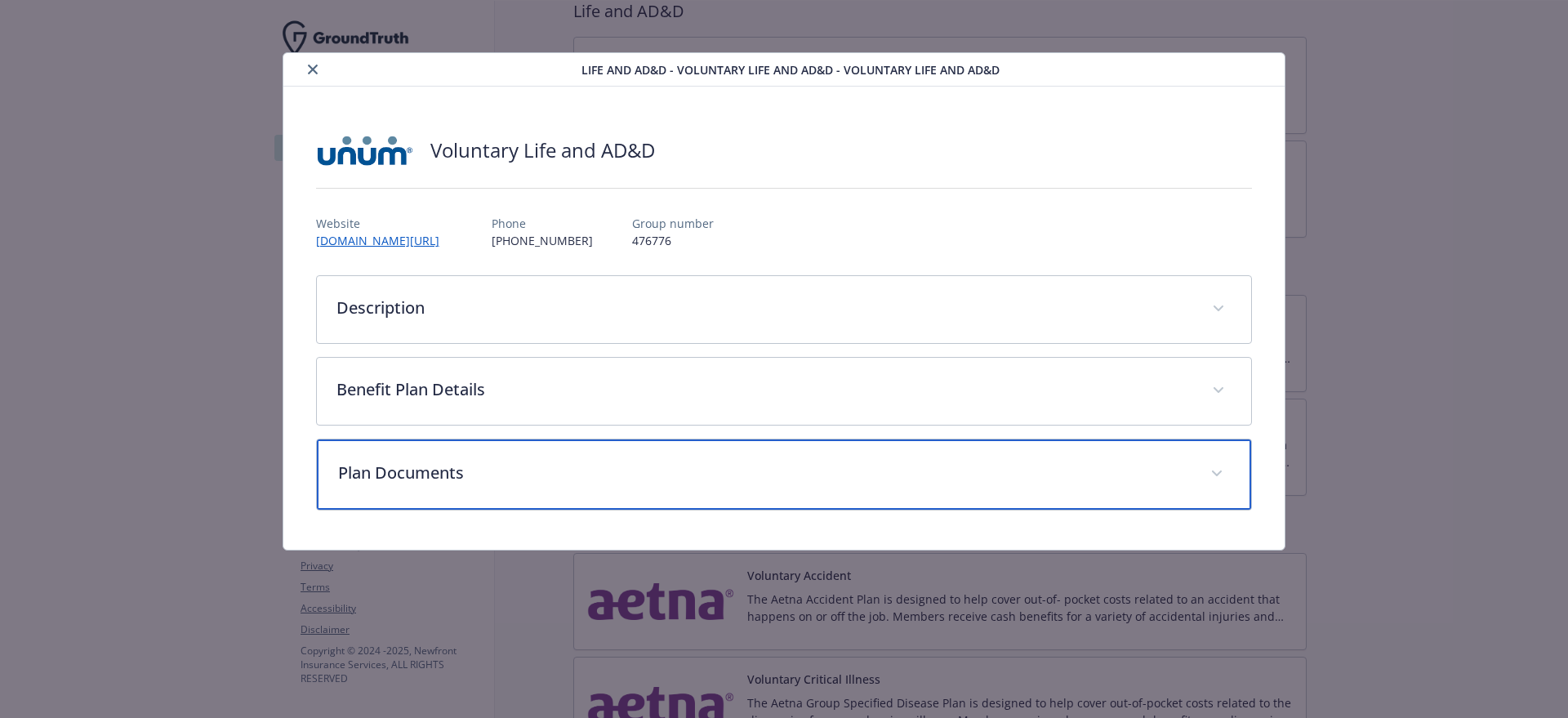
click at [419, 464] on p "Plan Documents" at bounding box center [765, 473] width 853 height 24
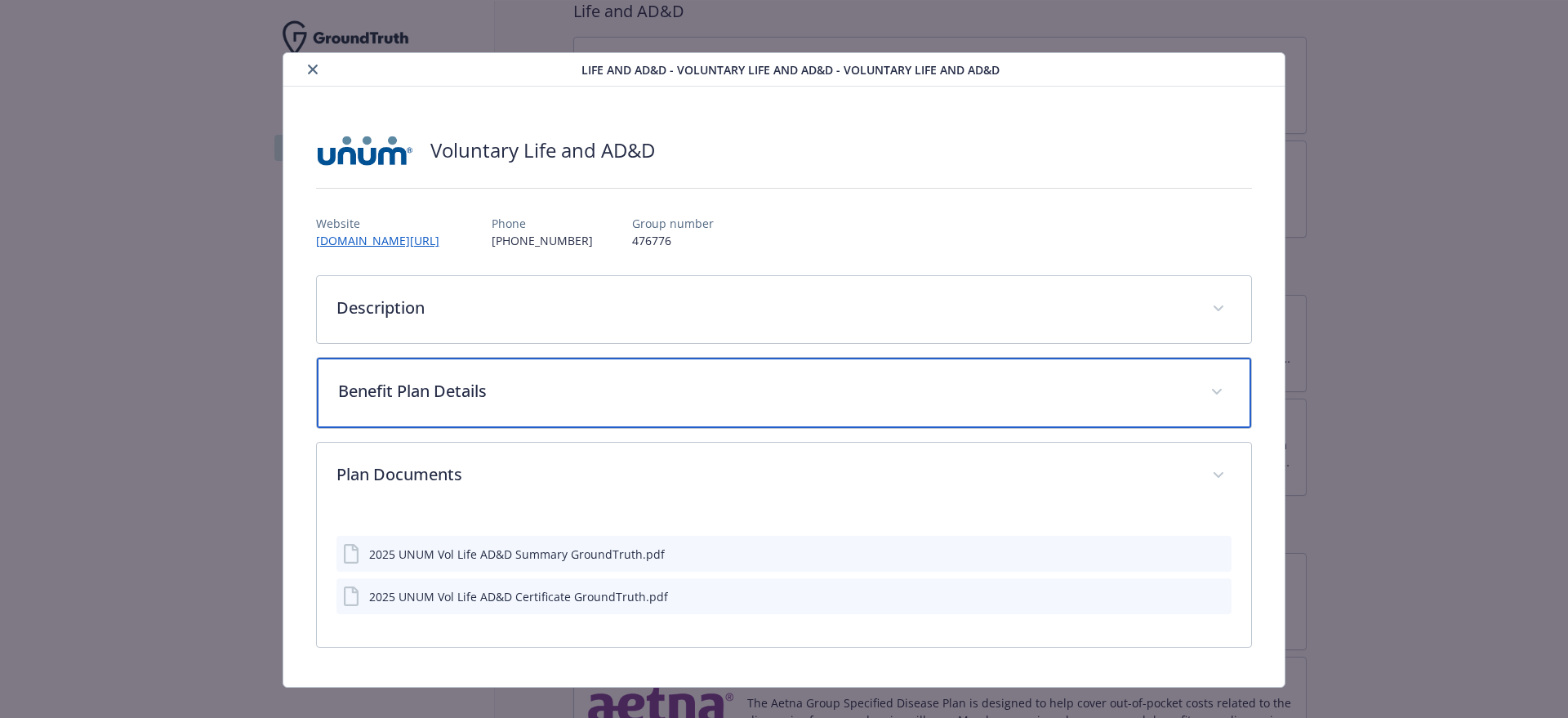
click at [478, 415] on div "Benefit Plan Details" at bounding box center [784, 393] width 935 height 71
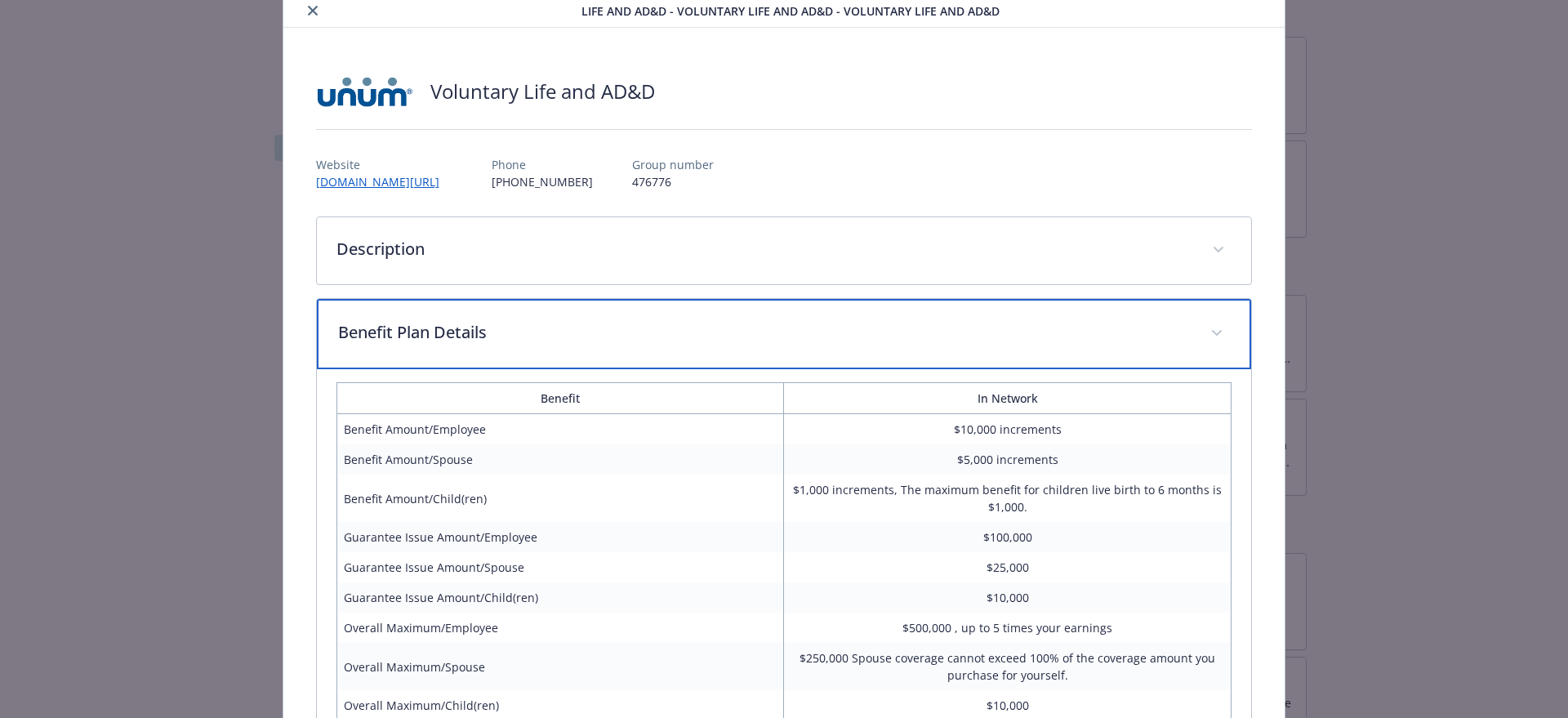
scroll to position [0, 0]
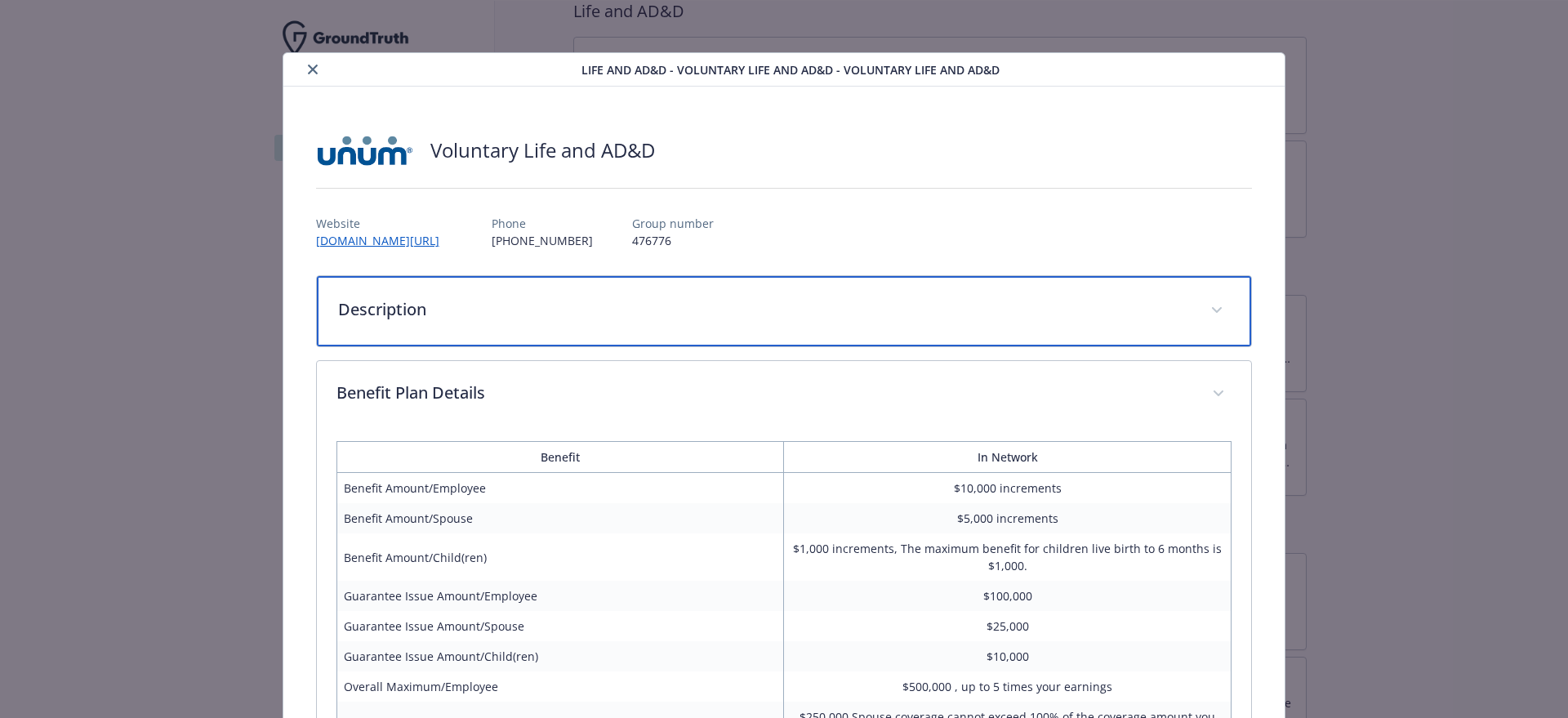
click at [585, 322] on div "Description" at bounding box center [784, 312] width 935 height 71
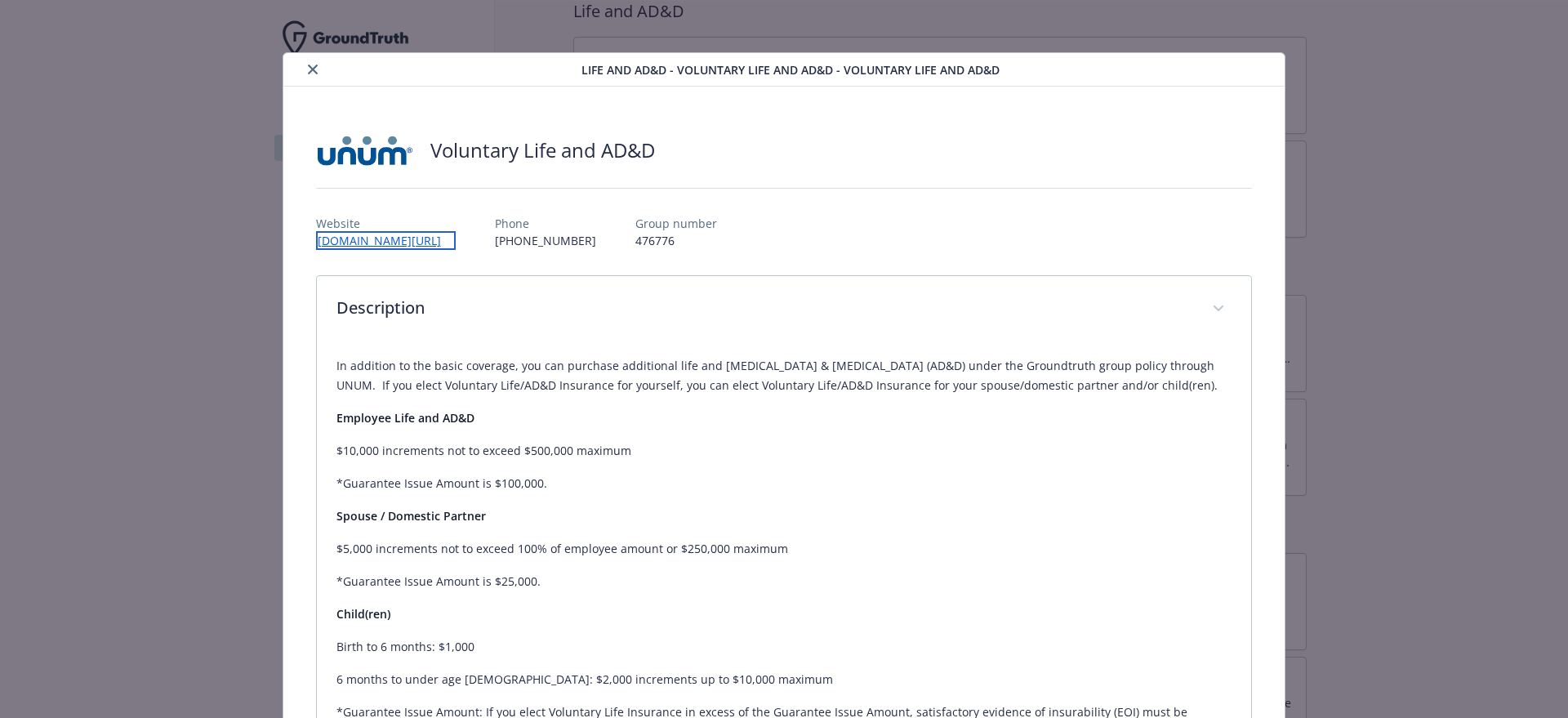
click at [426, 232] on link "[DOMAIN_NAME][URL]" at bounding box center [385, 240] width 139 height 18
click at [614, 354] on div "In addition to the basic coverage, you can purchase additional life and [MEDICA…" at bounding box center [784, 610] width 896 height 532
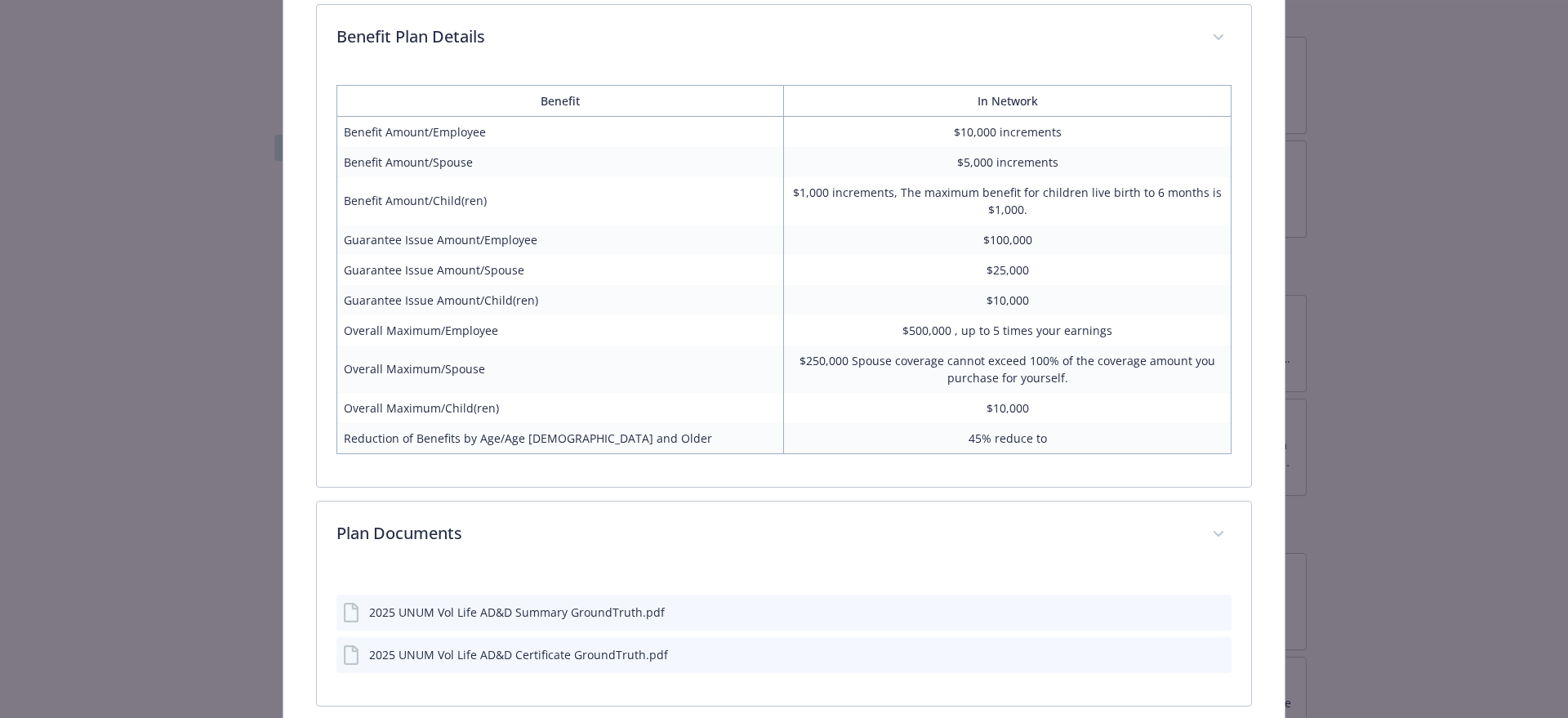
scroll to position [986, 0]
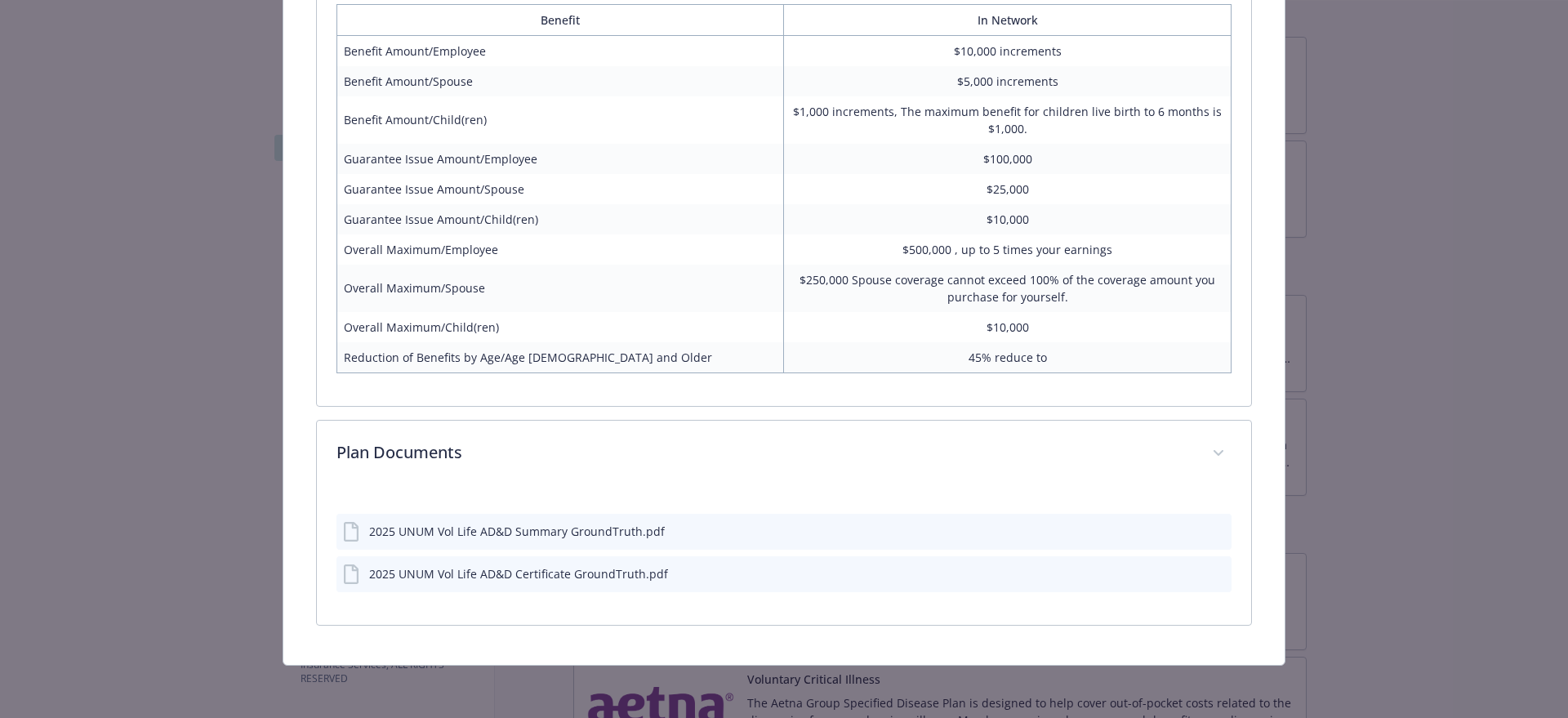
click at [1209, 531] on icon "preview file" at bounding box center [1216, 530] width 15 height 12
click at [1209, 574] on icon "preview file" at bounding box center [1216, 573] width 15 height 12
